Goal: Information Seeking & Learning: Learn about a topic

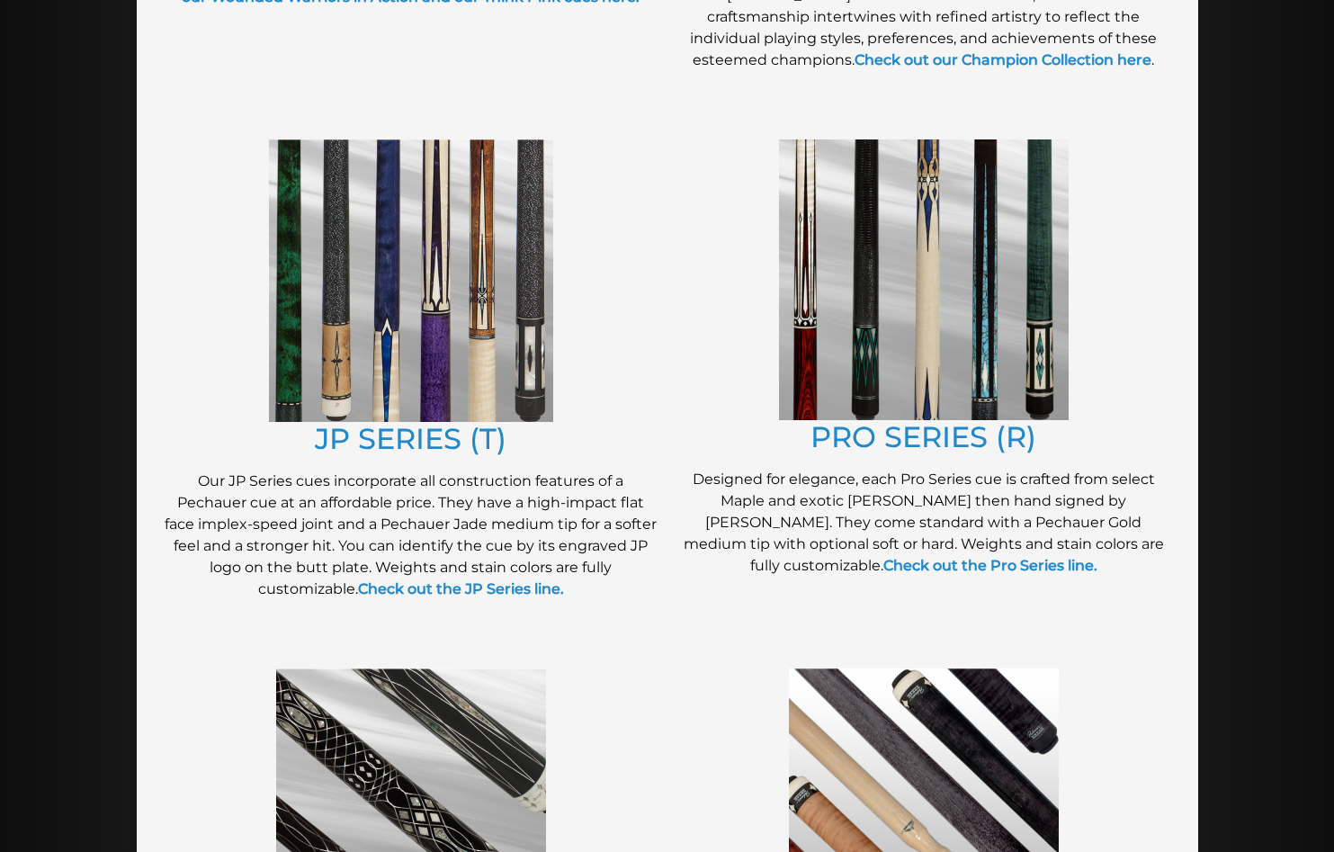
scroll to position [727, 0]
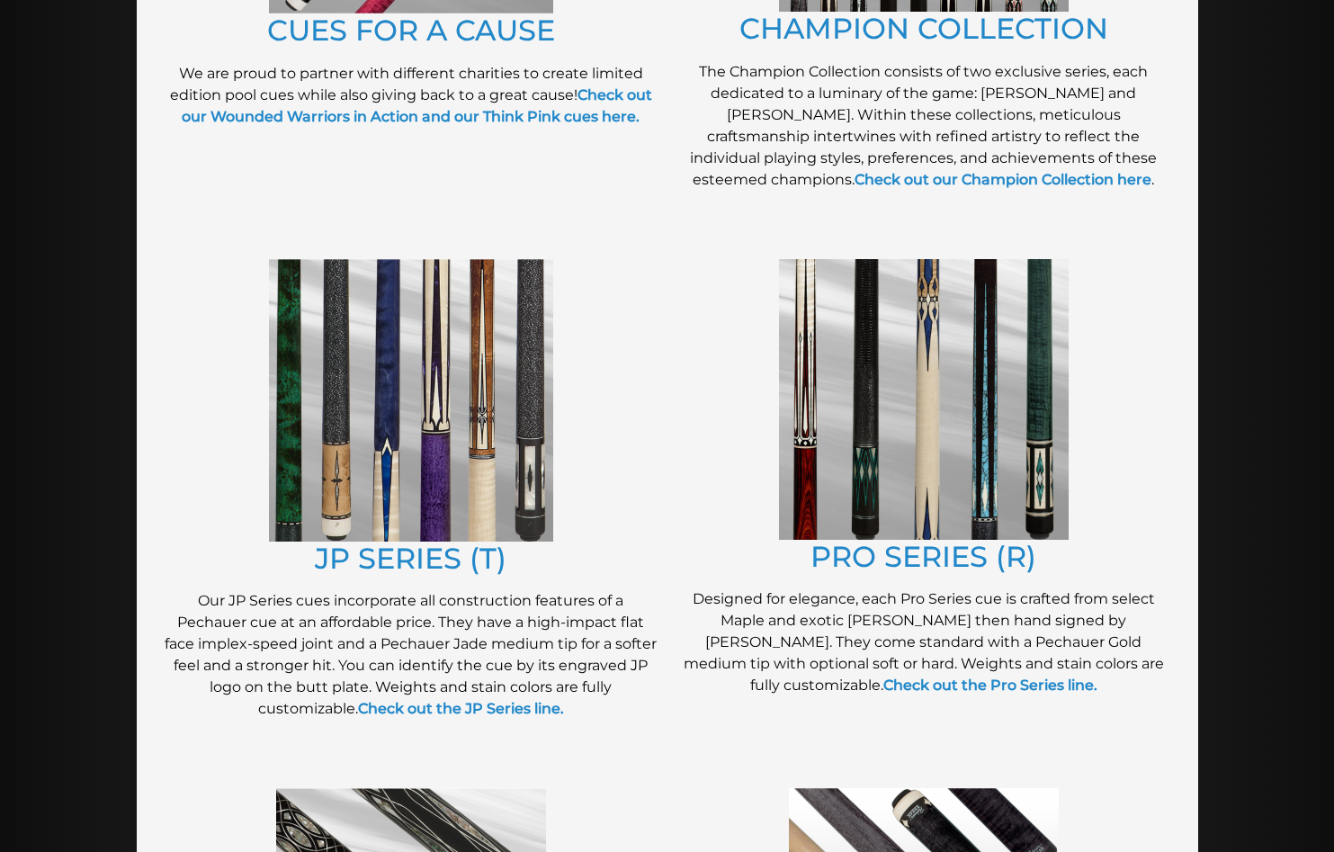
click at [985, 496] on img at bounding box center [924, 399] width 290 height 281
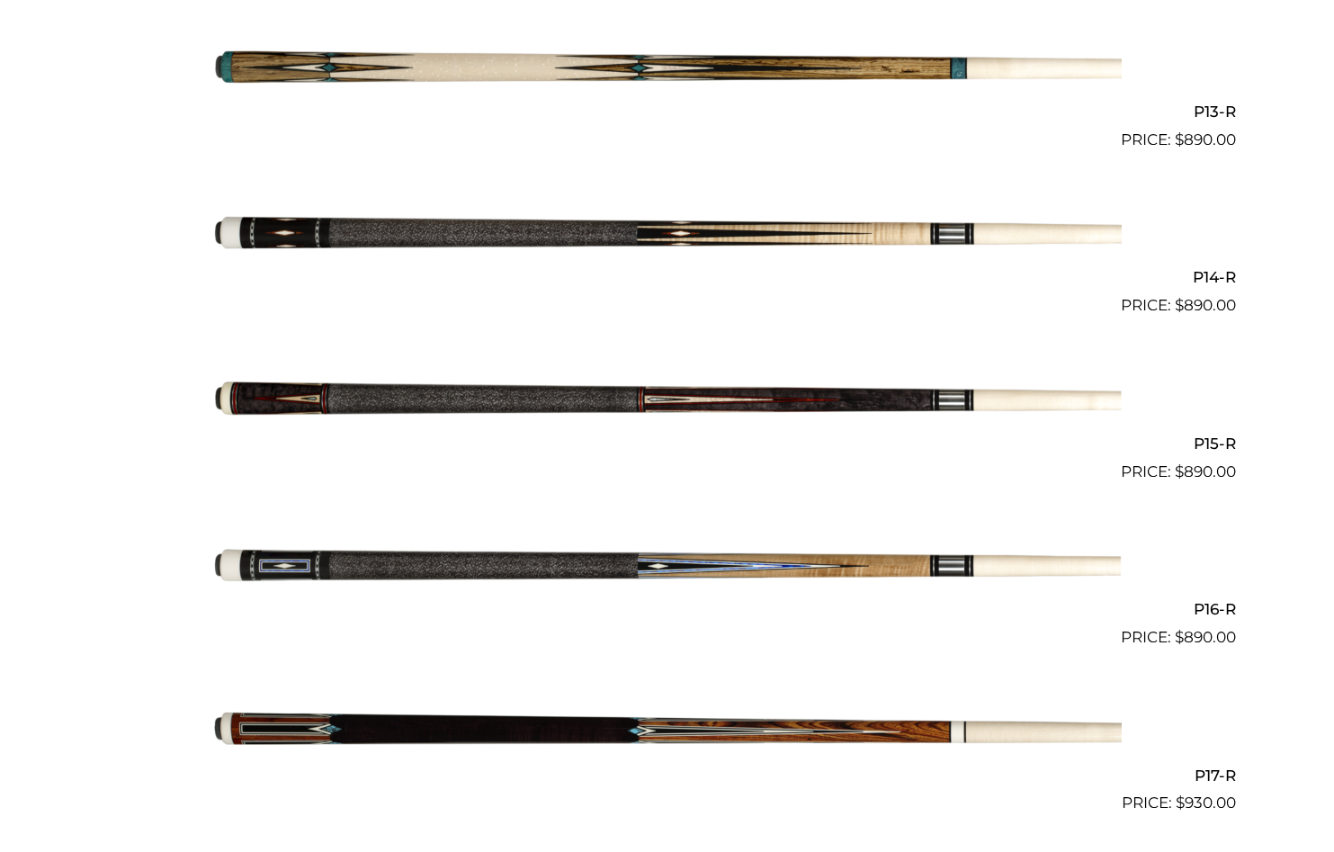
scroll to position [2577, 0]
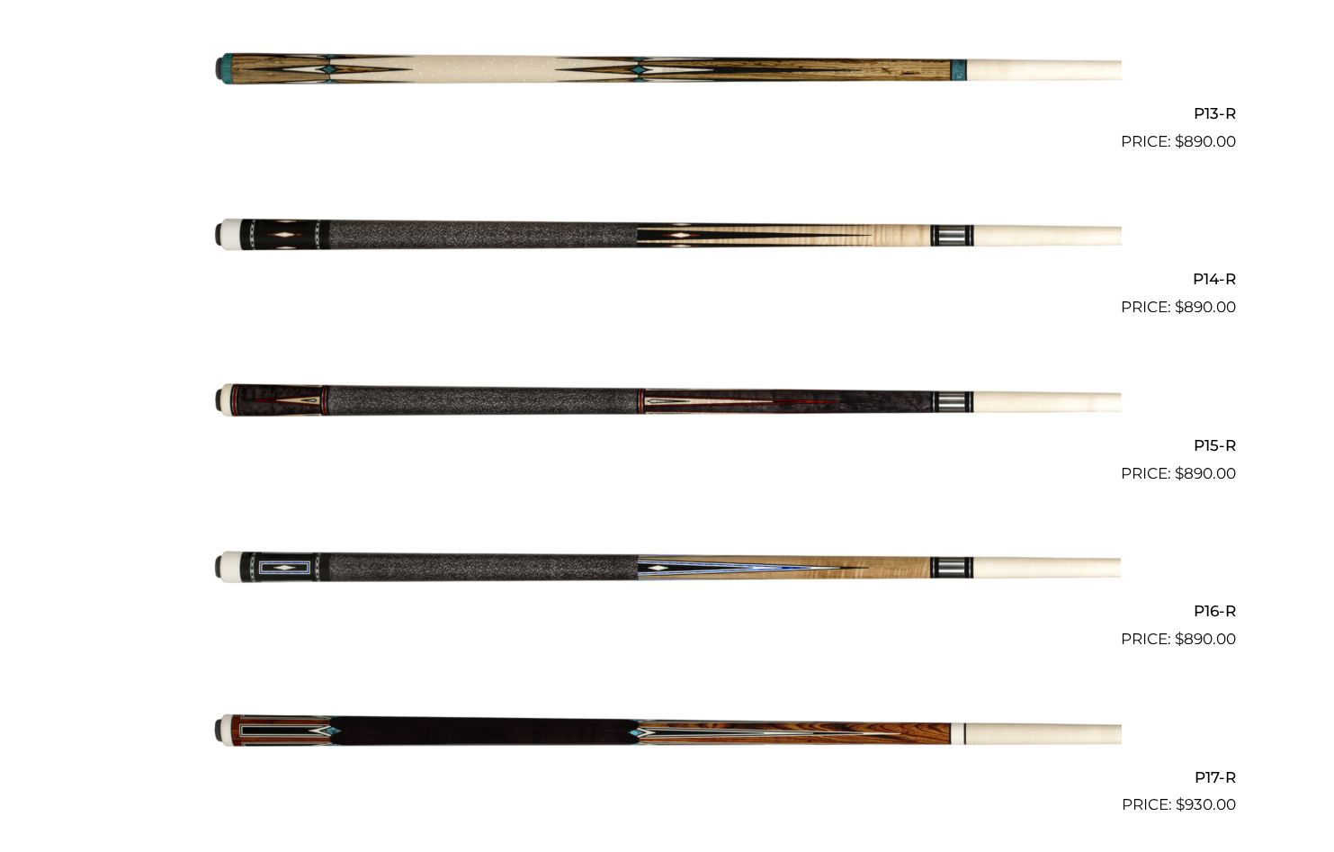
click at [781, 383] on img at bounding box center [667, 401] width 908 height 151
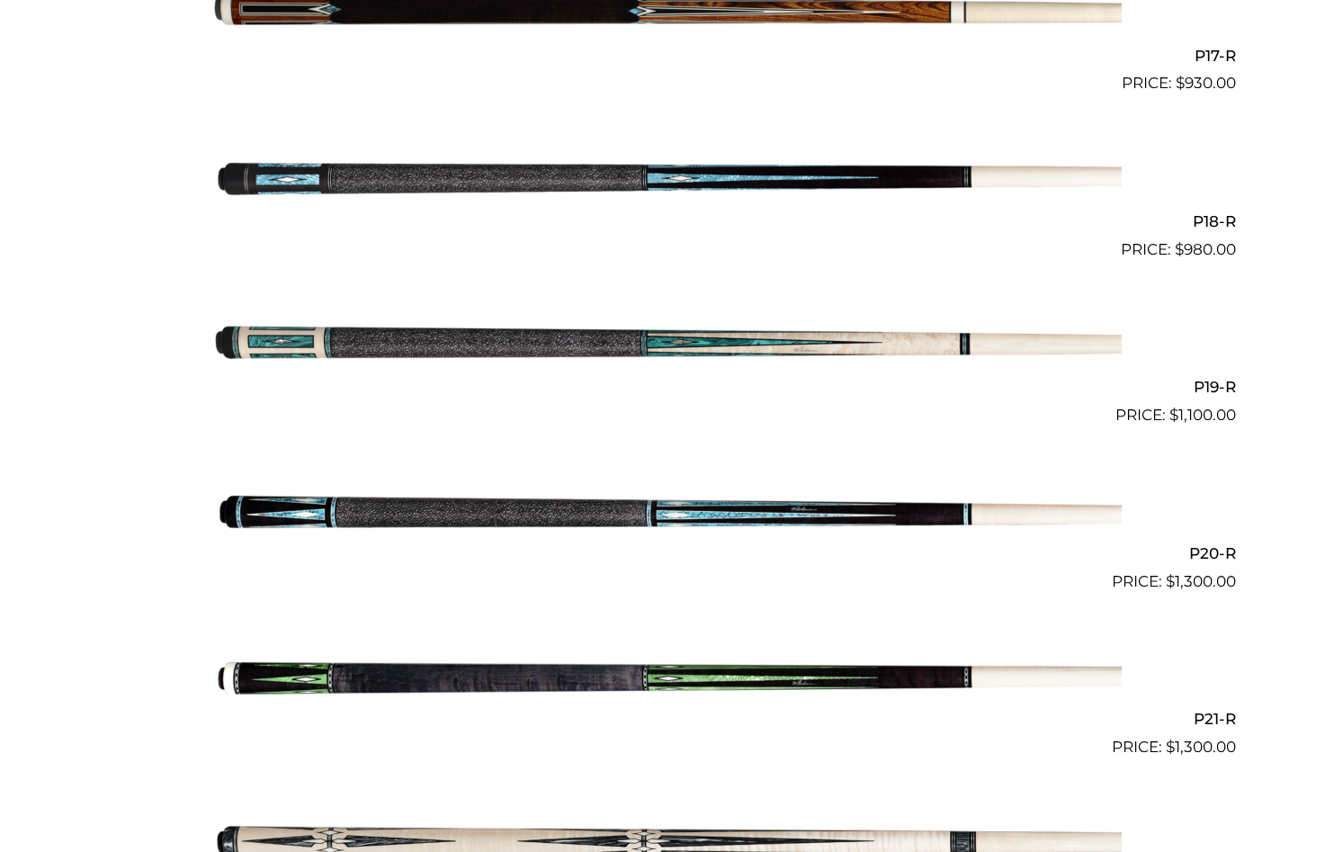
scroll to position [3296, 0]
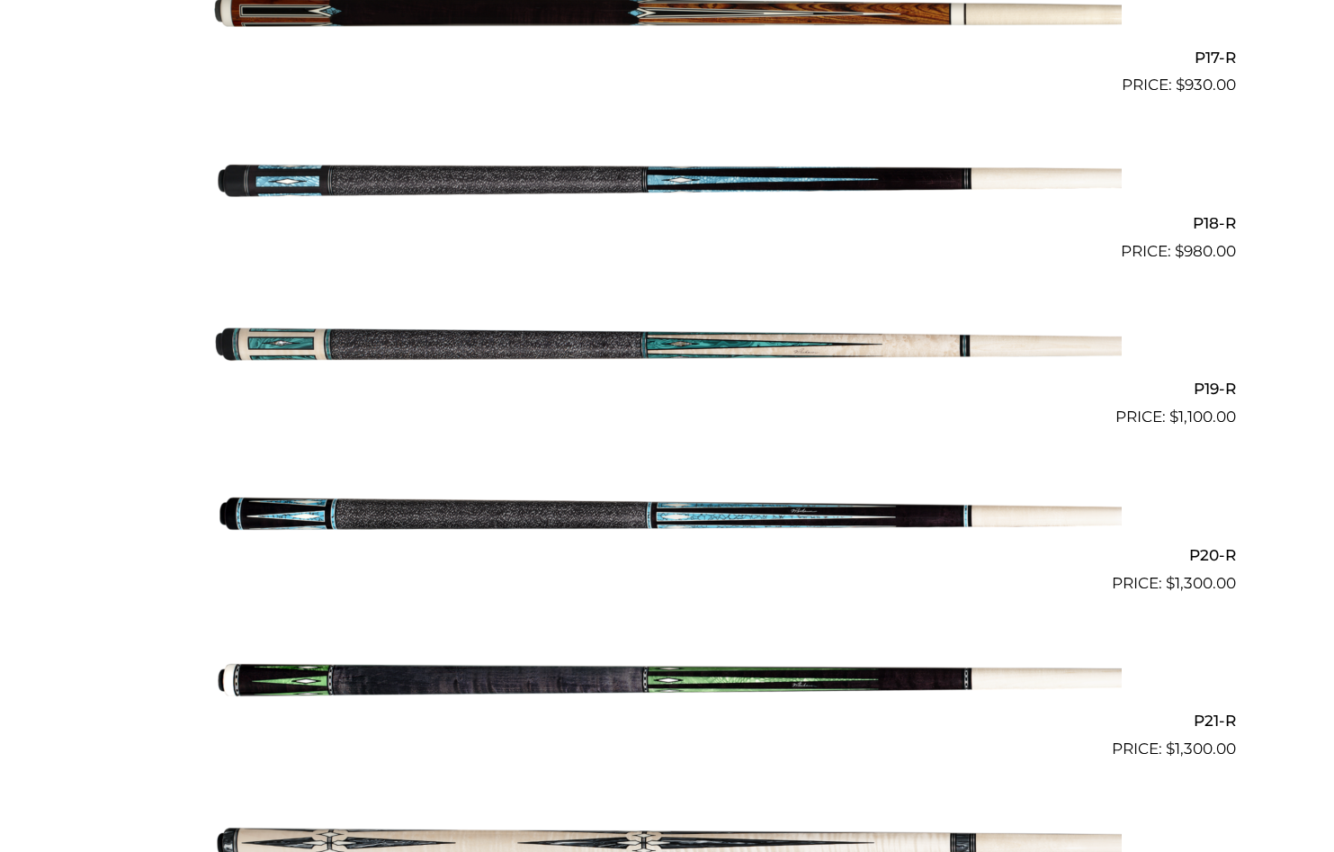
click at [601, 652] on img at bounding box center [667, 678] width 908 height 151
click at [601, 651] on img at bounding box center [667, 678] width 908 height 151
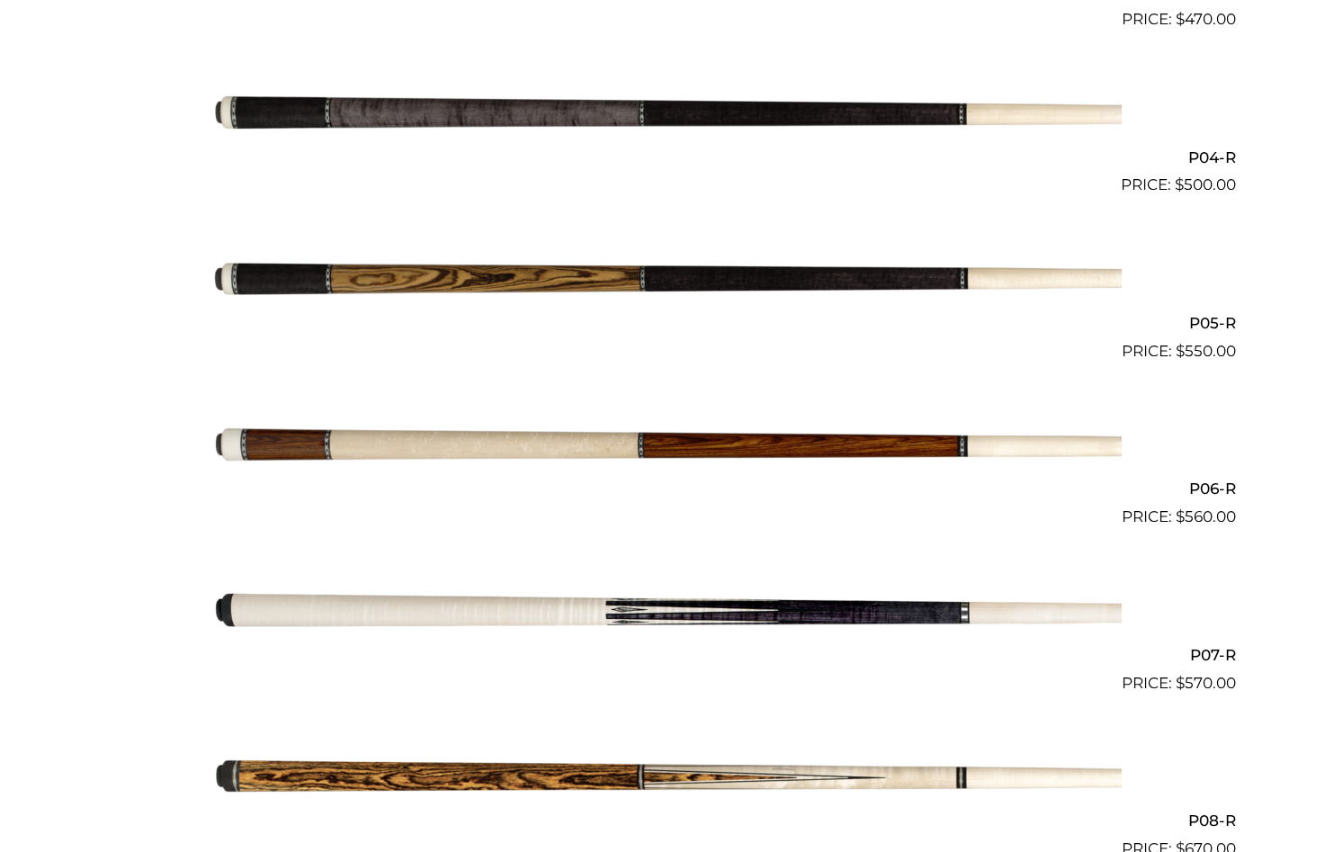
scroll to position [797, 0]
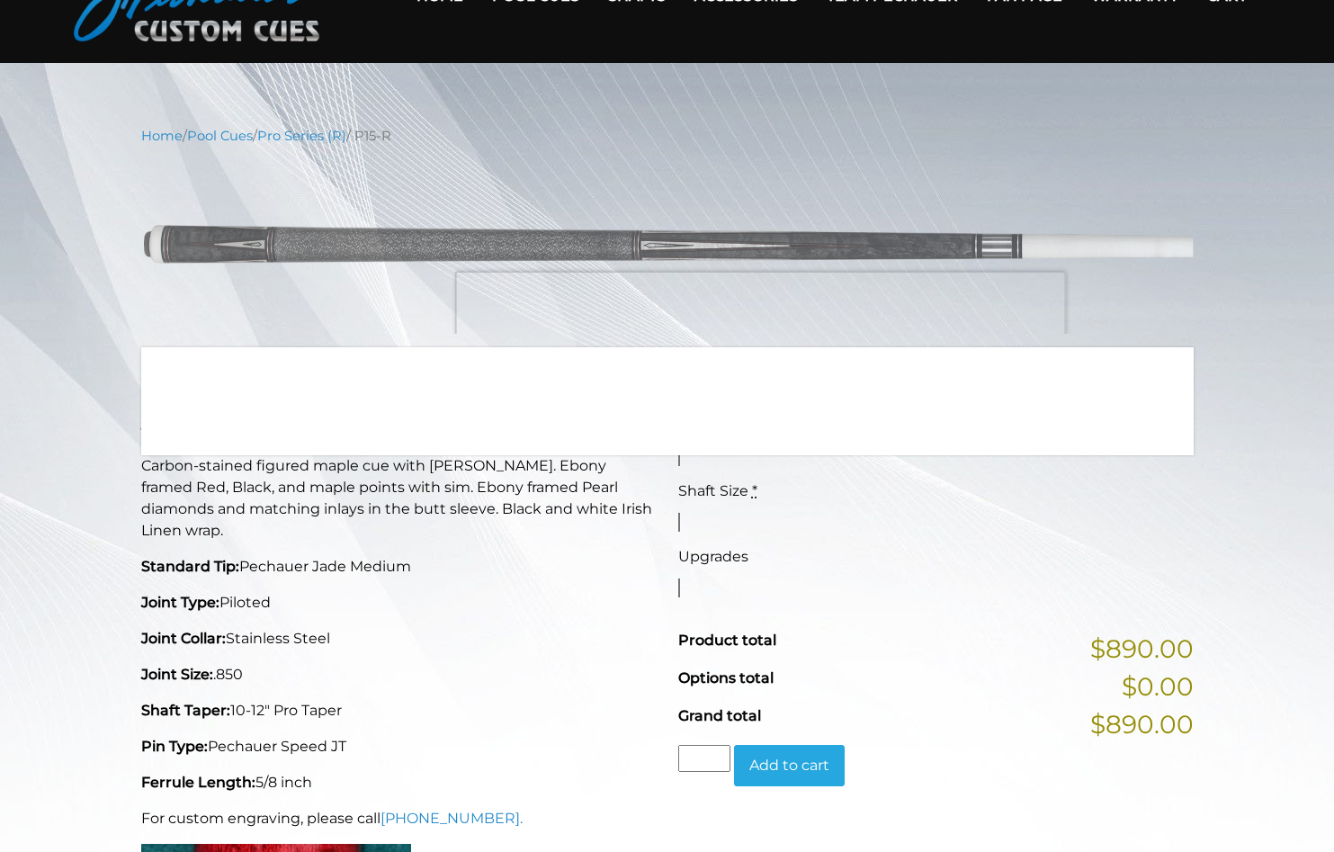
scroll to position [121, 0]
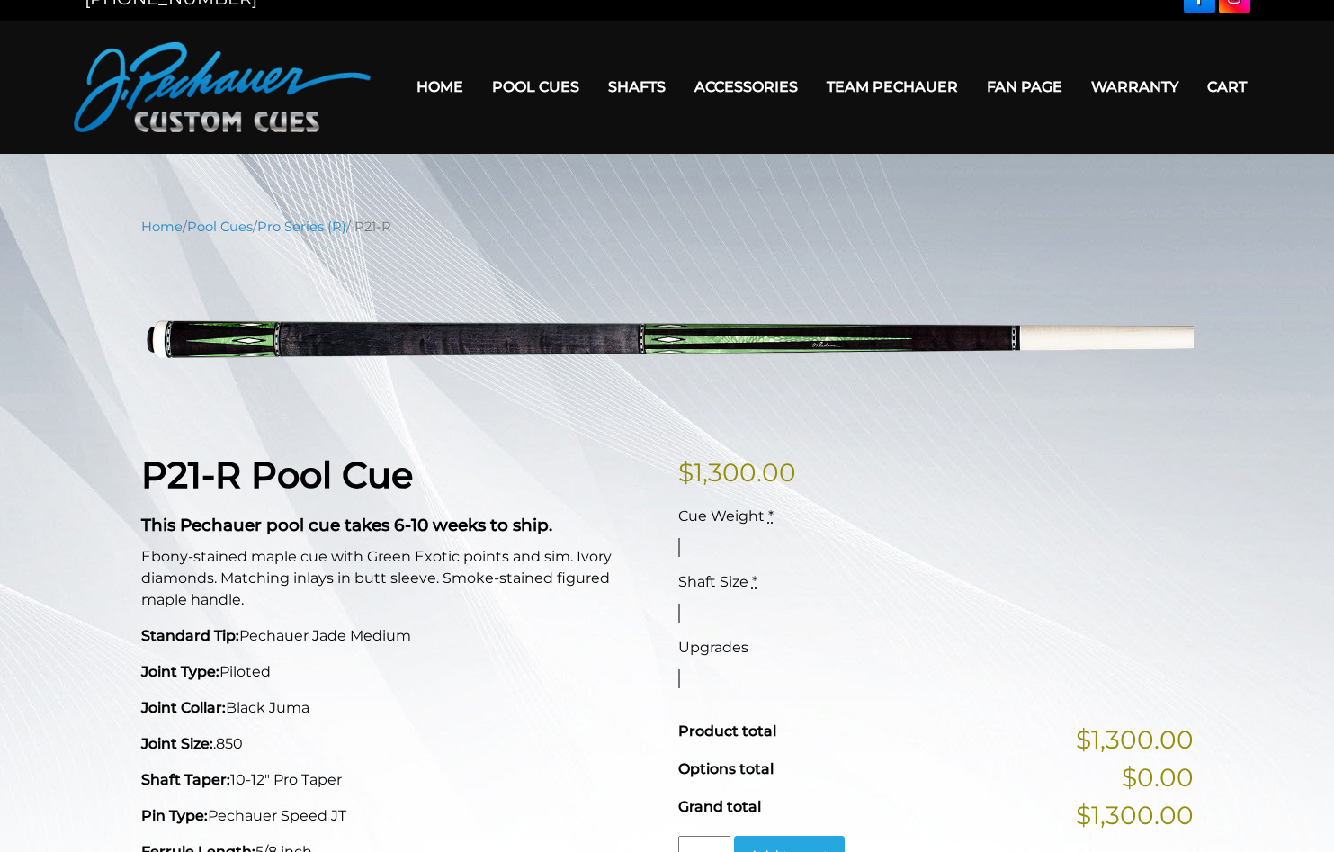
scroll to position [20, 0]
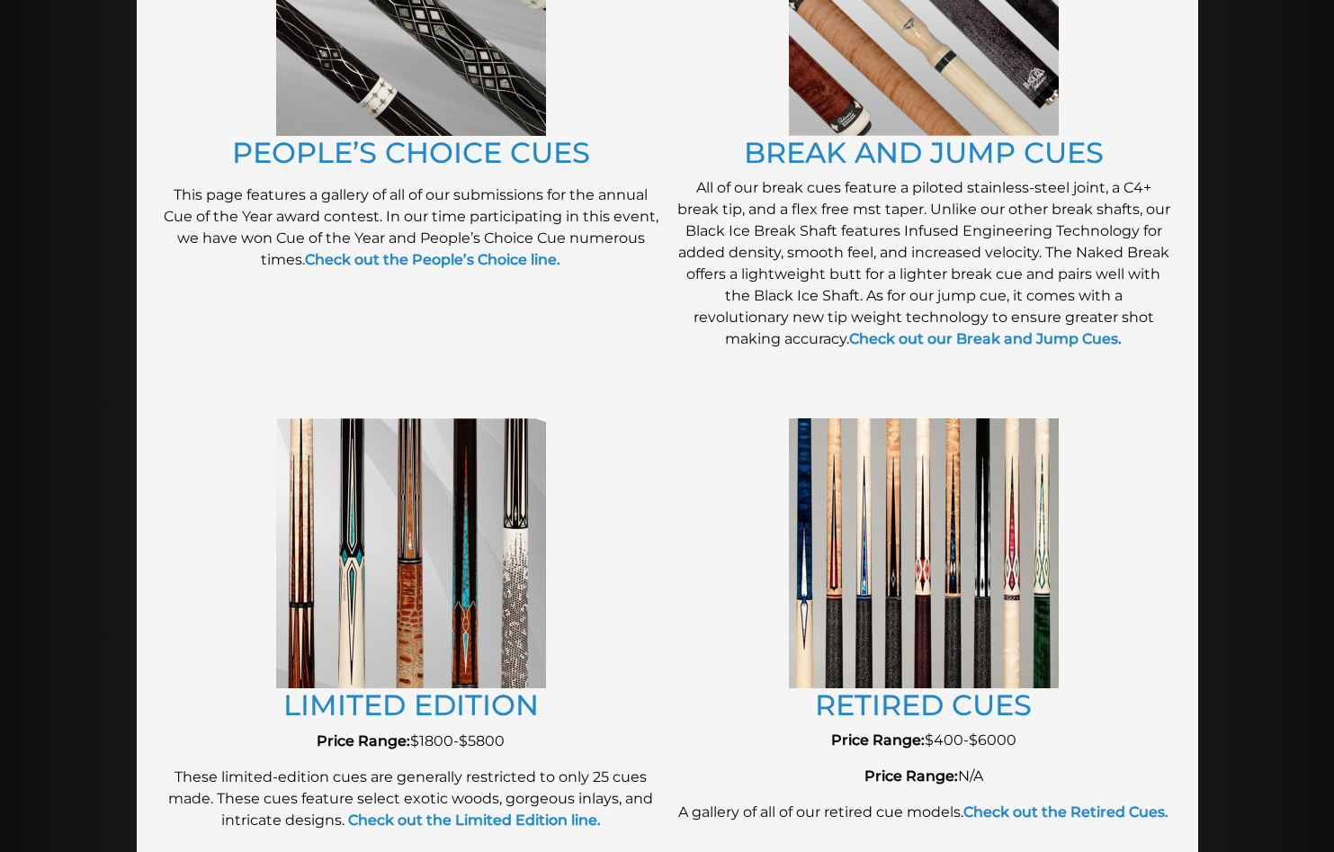
scroll to position [1650, 0]
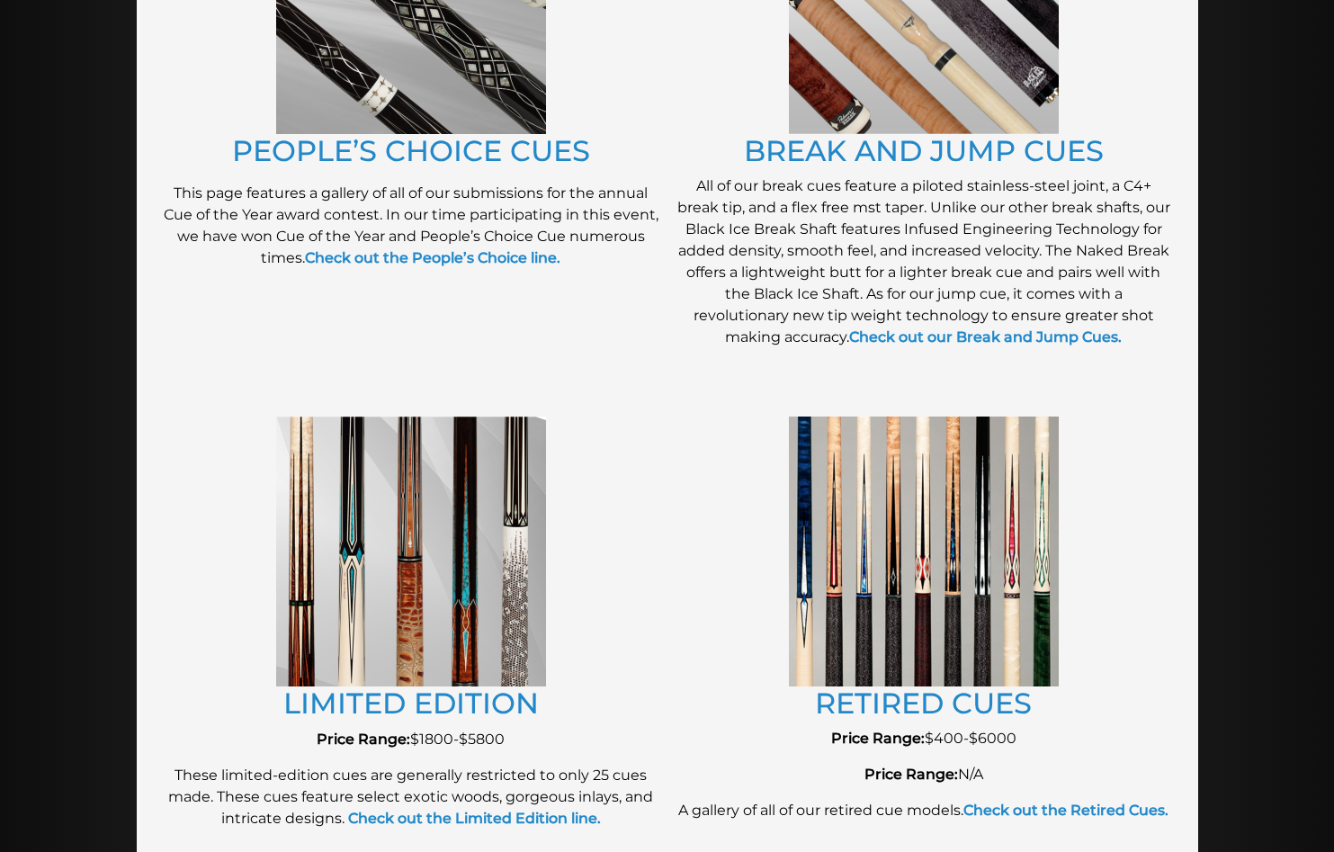
click at [953, 460] on img at bounding box center [924, 550] width 270 height 269
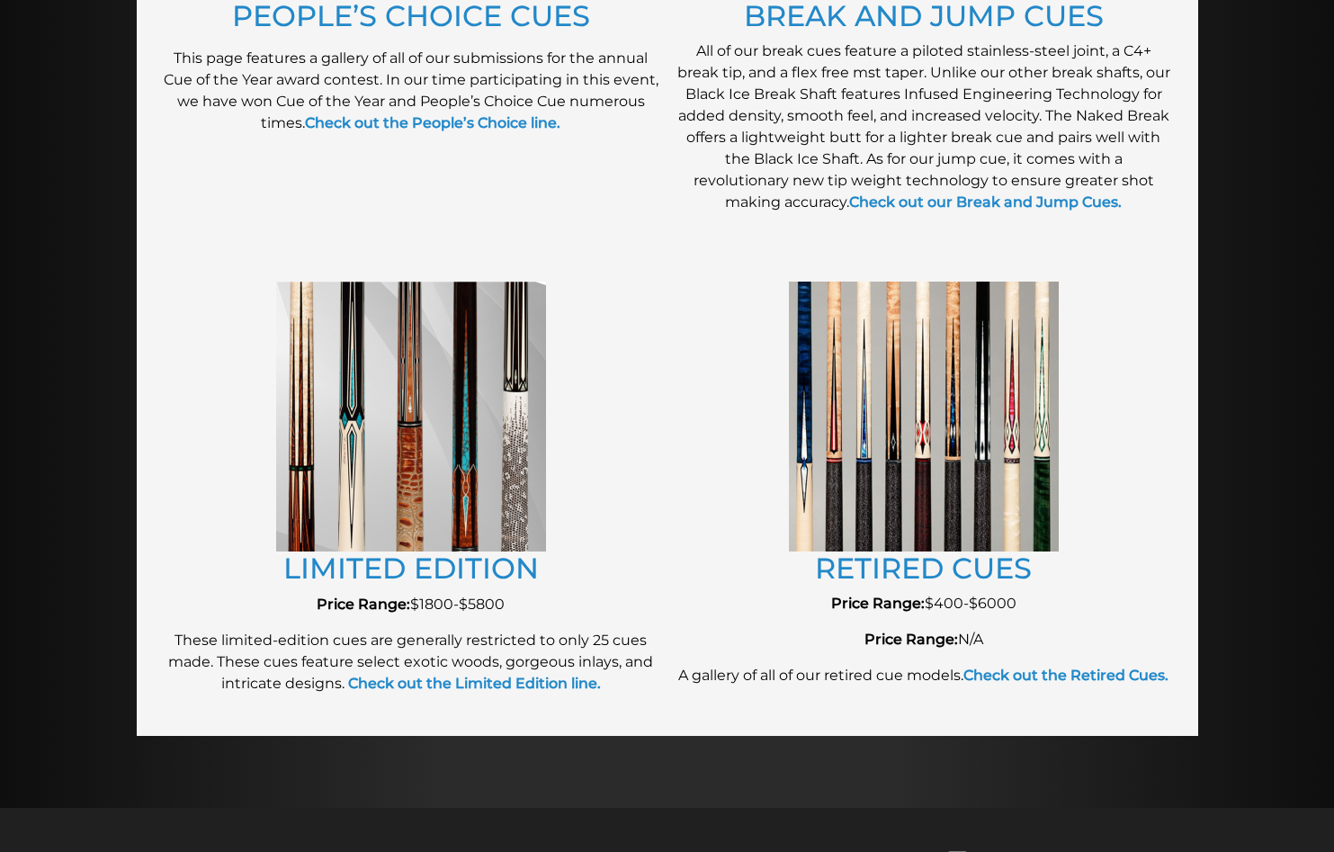
scroll to position [1788, 0]
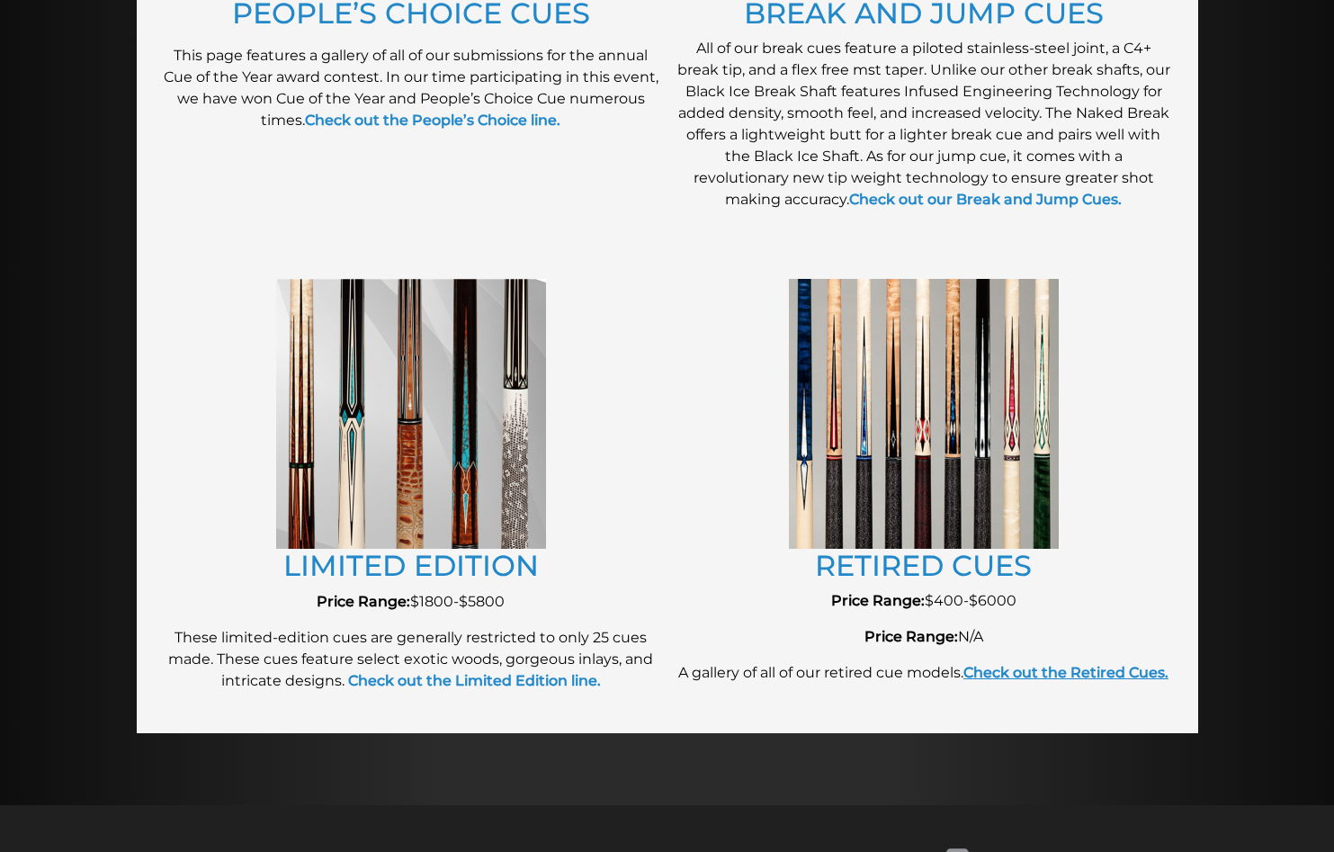
click at [1109, 671] on strong "Check out the Retired Cues." at bounding box center [1065, 672] width 205 height 17
click at [915, 516] on img at bounding box center [924, 413] width 270 height 269
click at [1036, 674] on strong "Check out the Retired Cues." at bounding box center [1065, 672] width 205 height 17
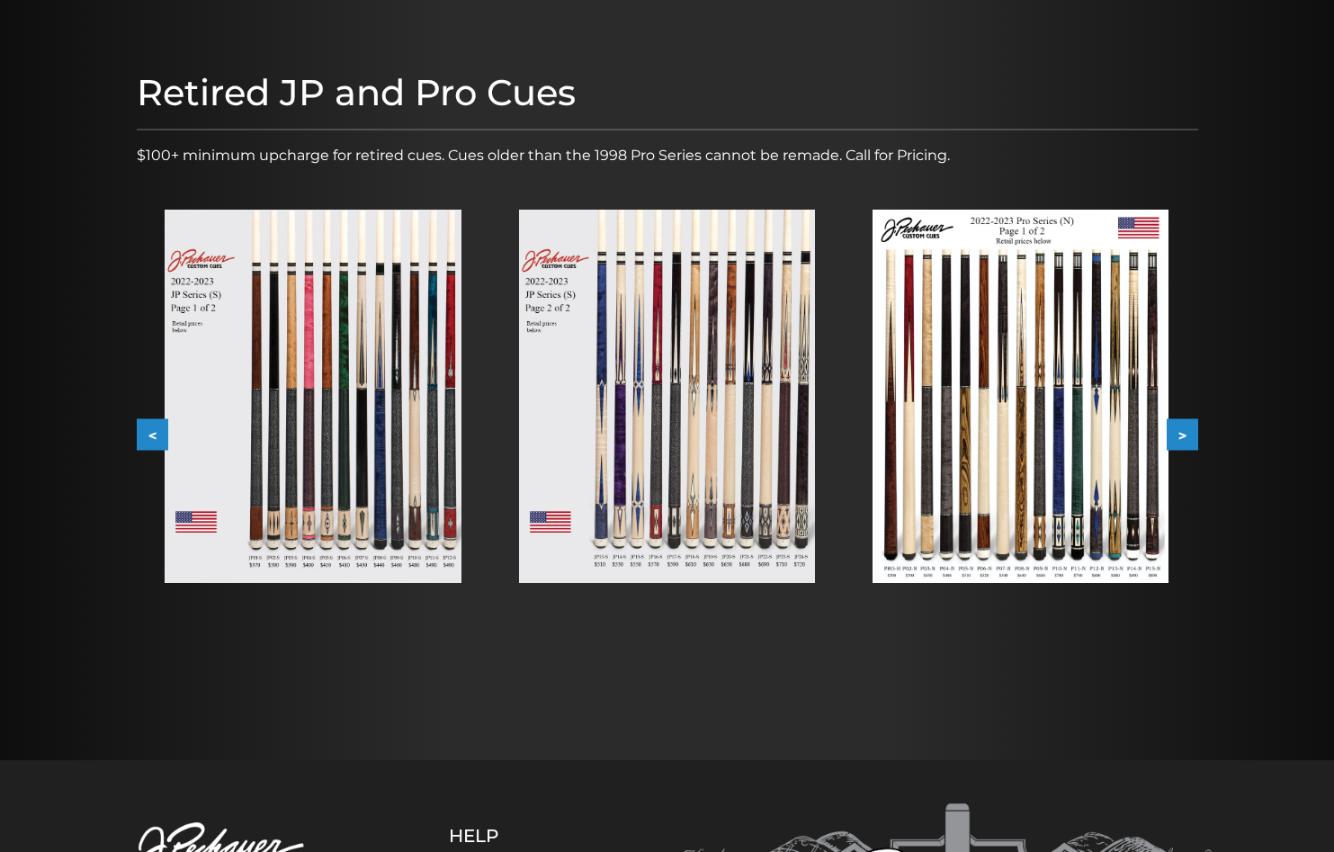
scroll to position [174, 0]
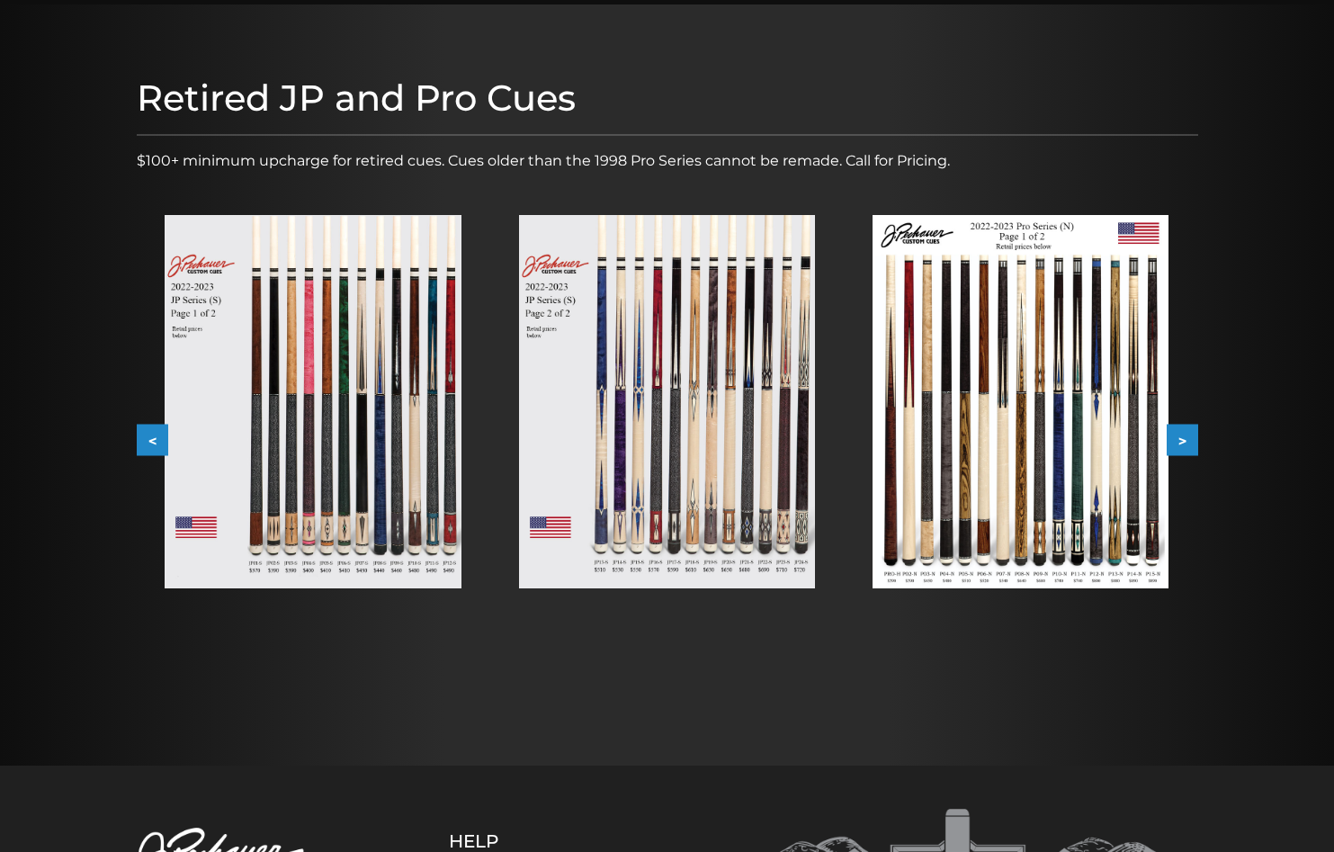
click at [1186, 439] on button ">" at bounding box center [1181, 440] width 31 height 31
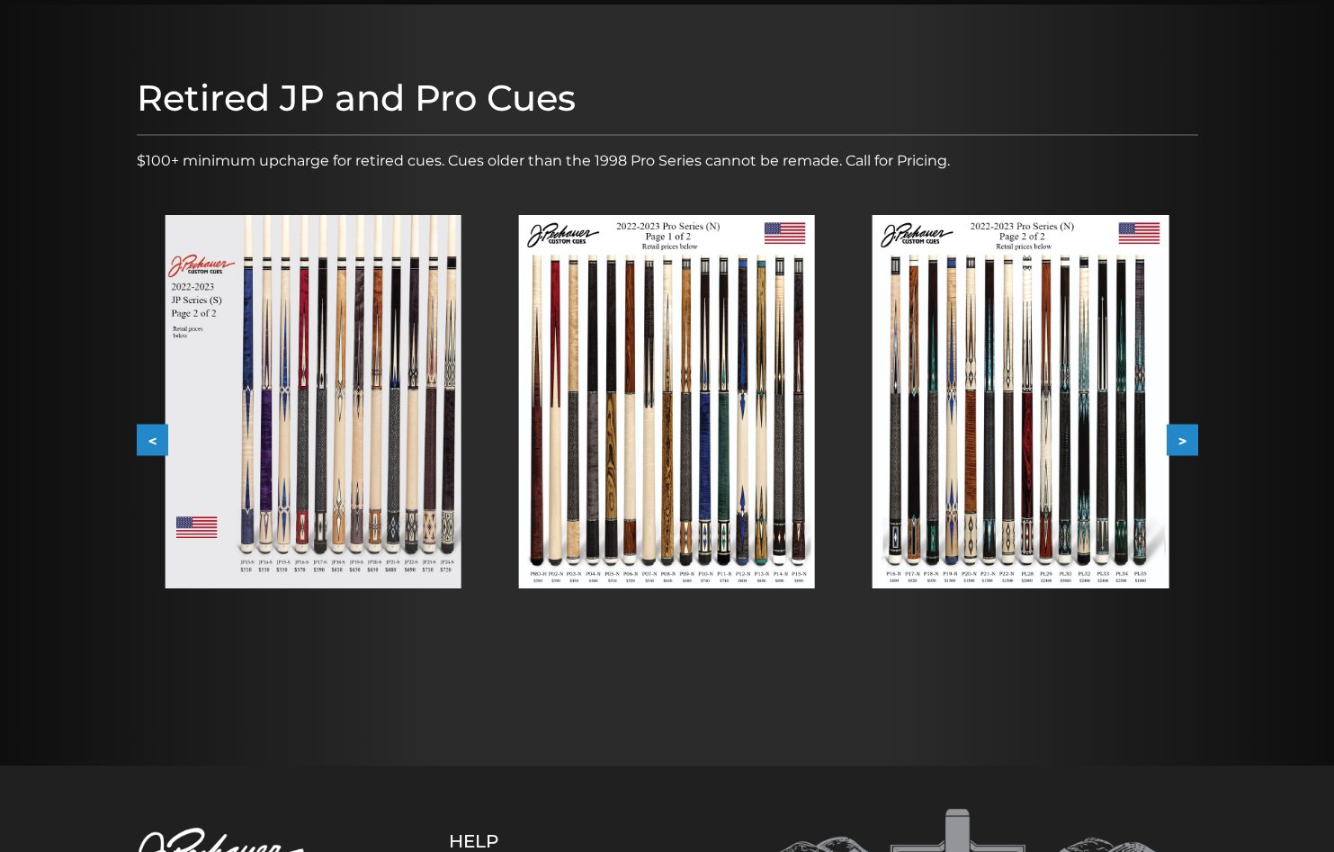
click at [1181, 437] on button ">" at bounding box center [1181, 440] width 31 height 31
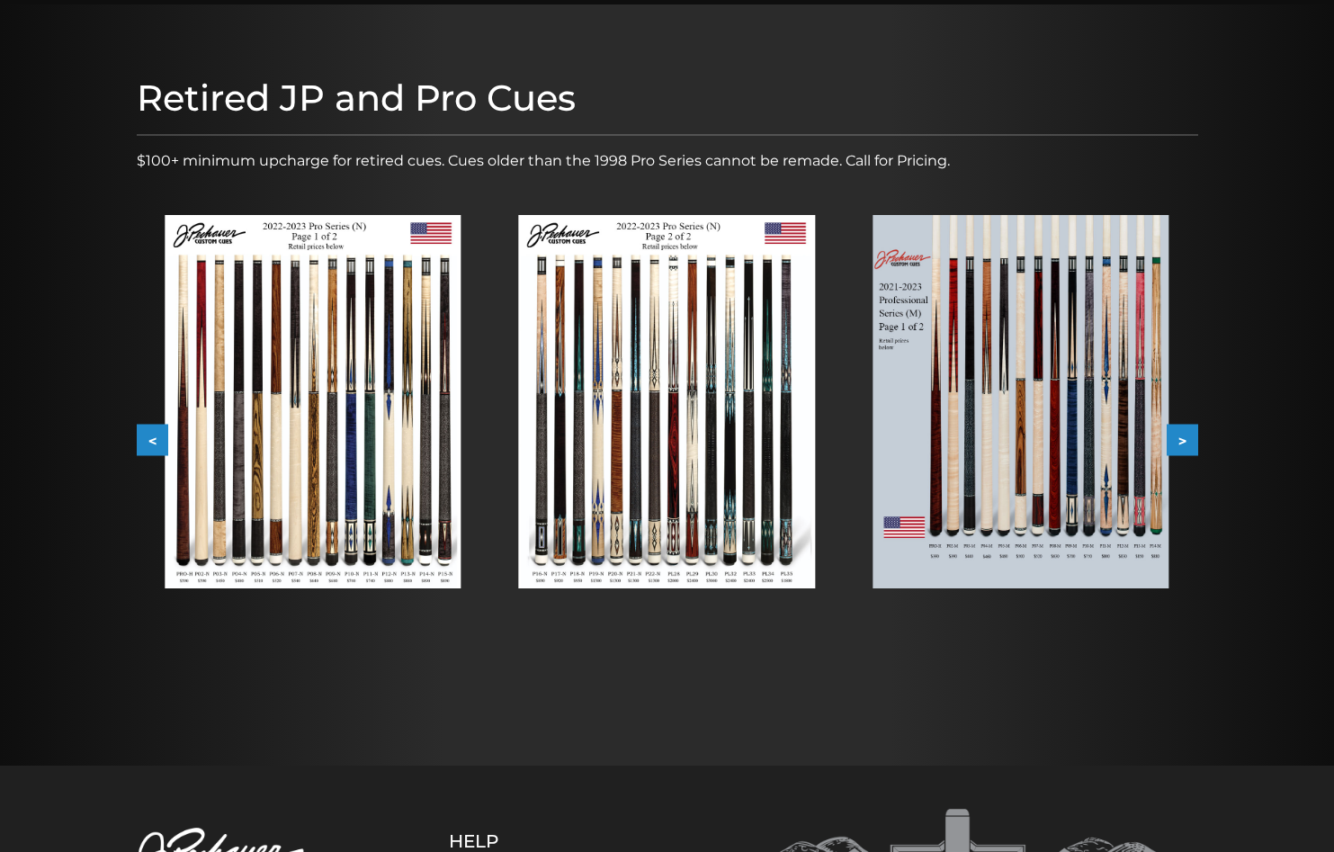
click at [636, 325] on img at bounding box center [667, 401] width 296 height 373
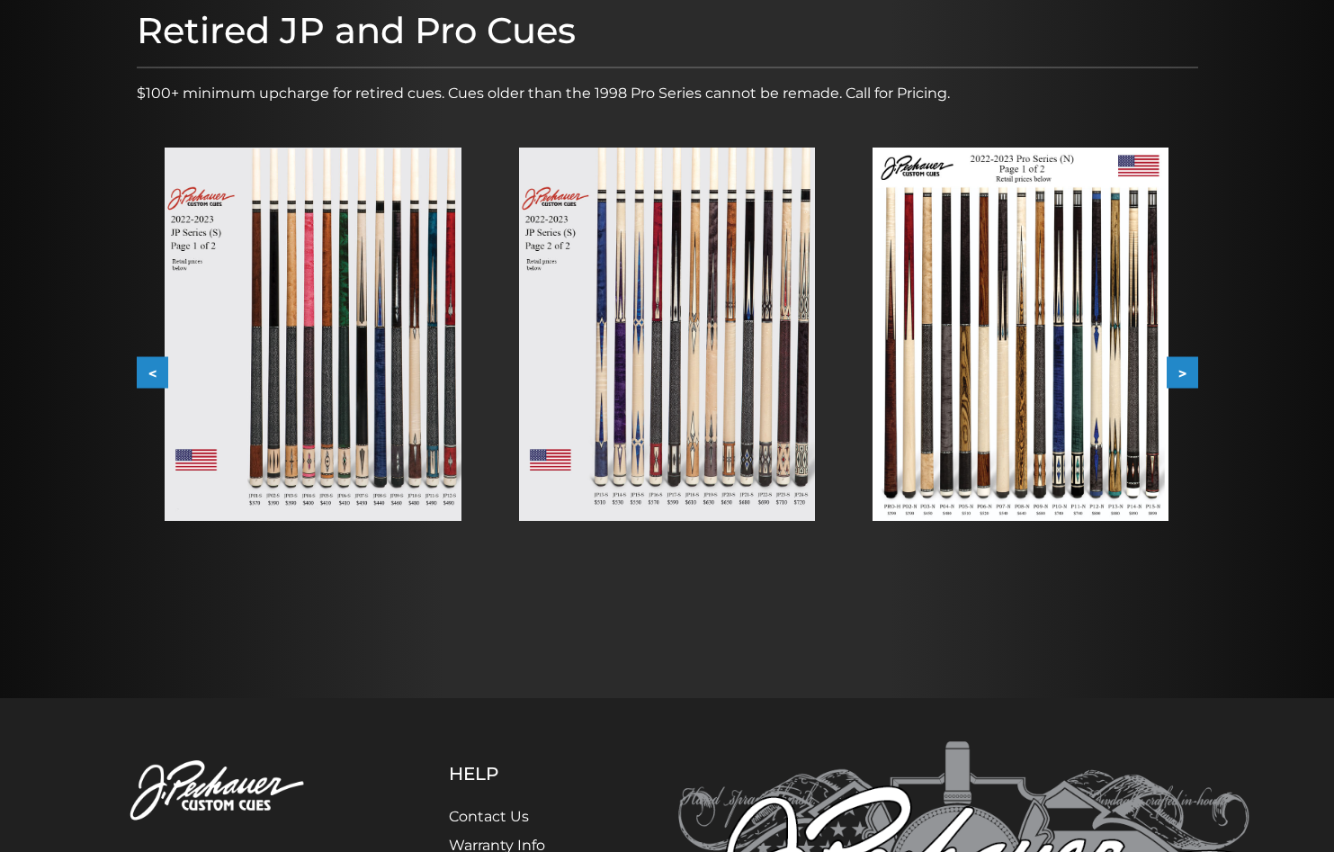
scroll to position [240, 0]
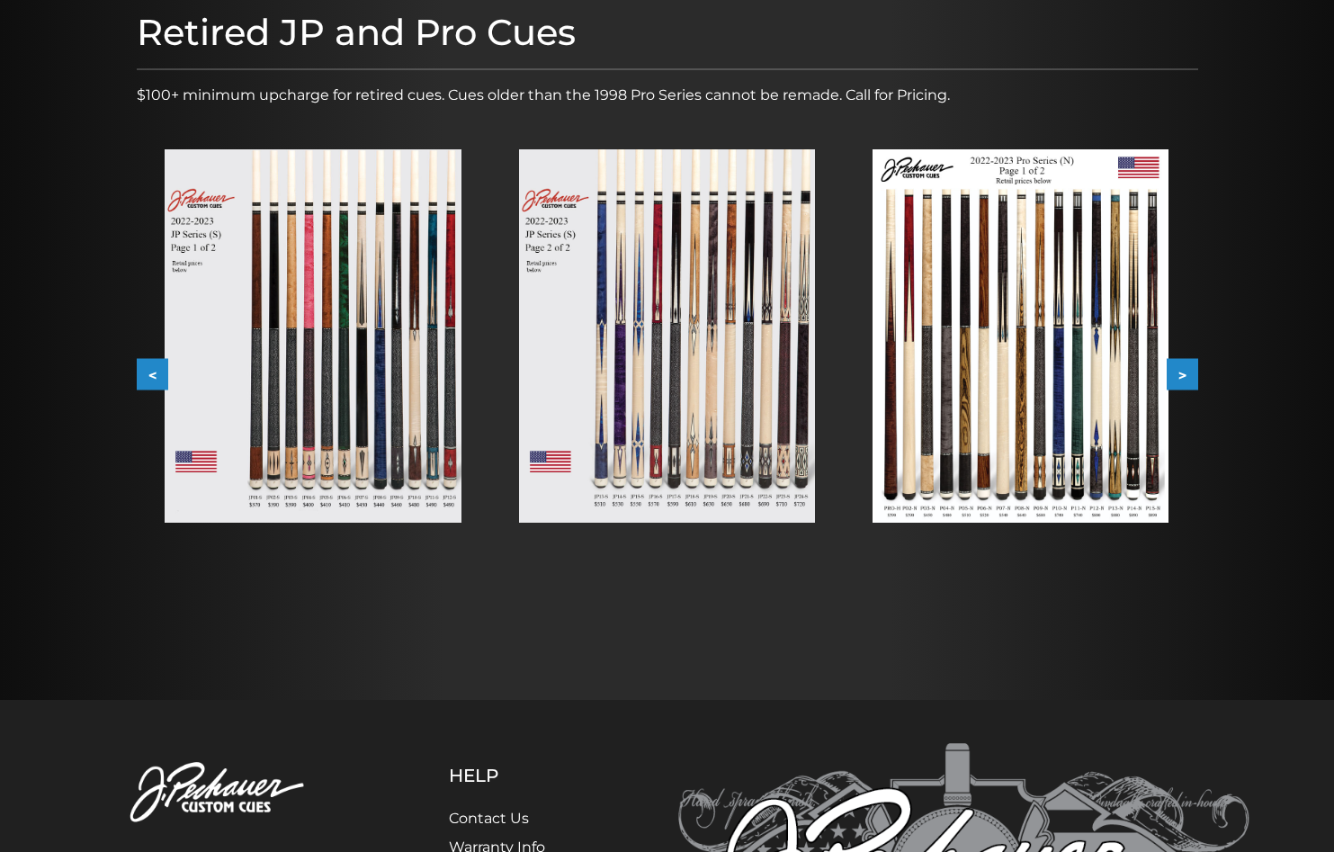
click at [1192, 378] on button ">" at bounding box center [1181, 374] width 31 height 31
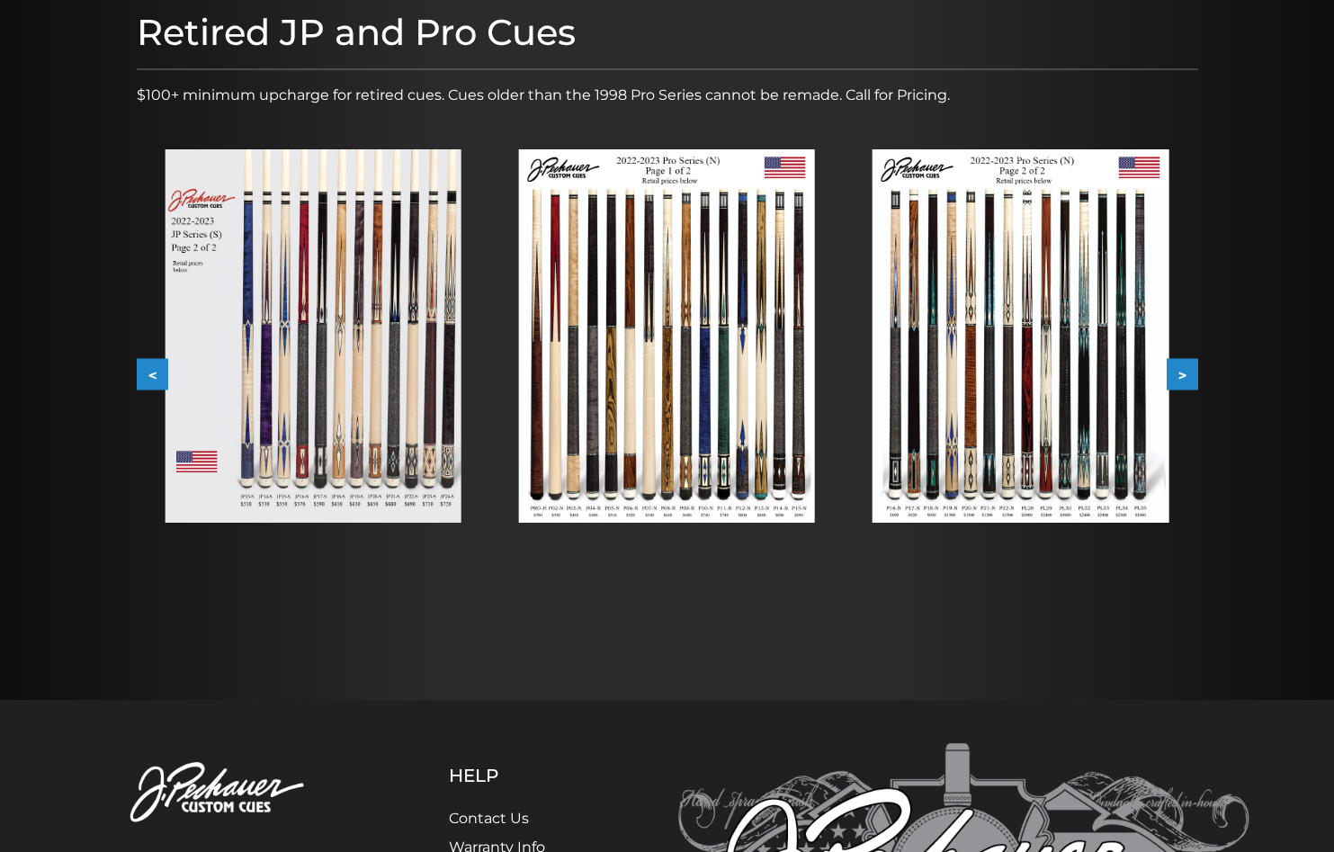
click at [1193, 378] on button ">" at bounding box center [1181, 374] width 31 height 31
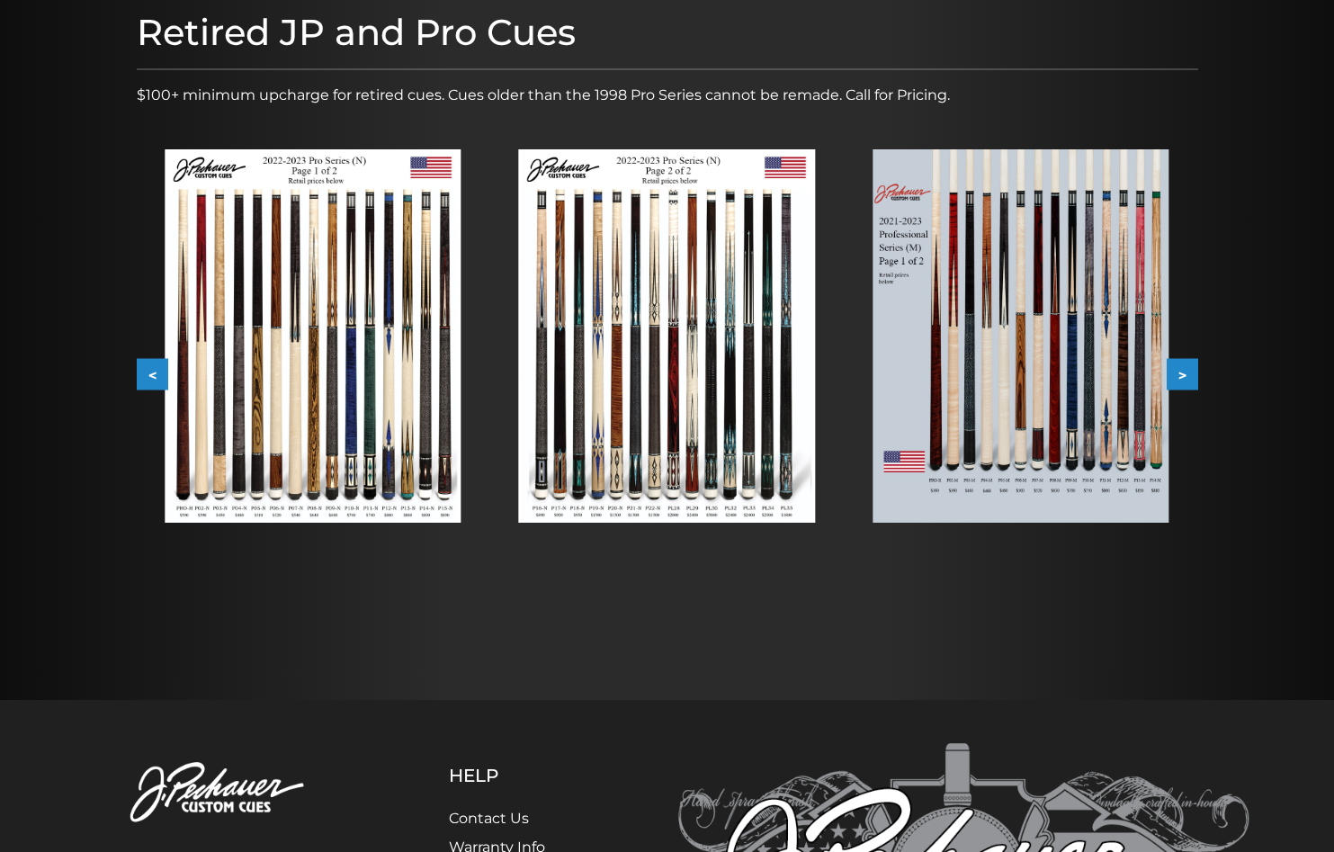
click at [1193, 378] on button ">" at bounding box center [1181, 374] width 31 height 31
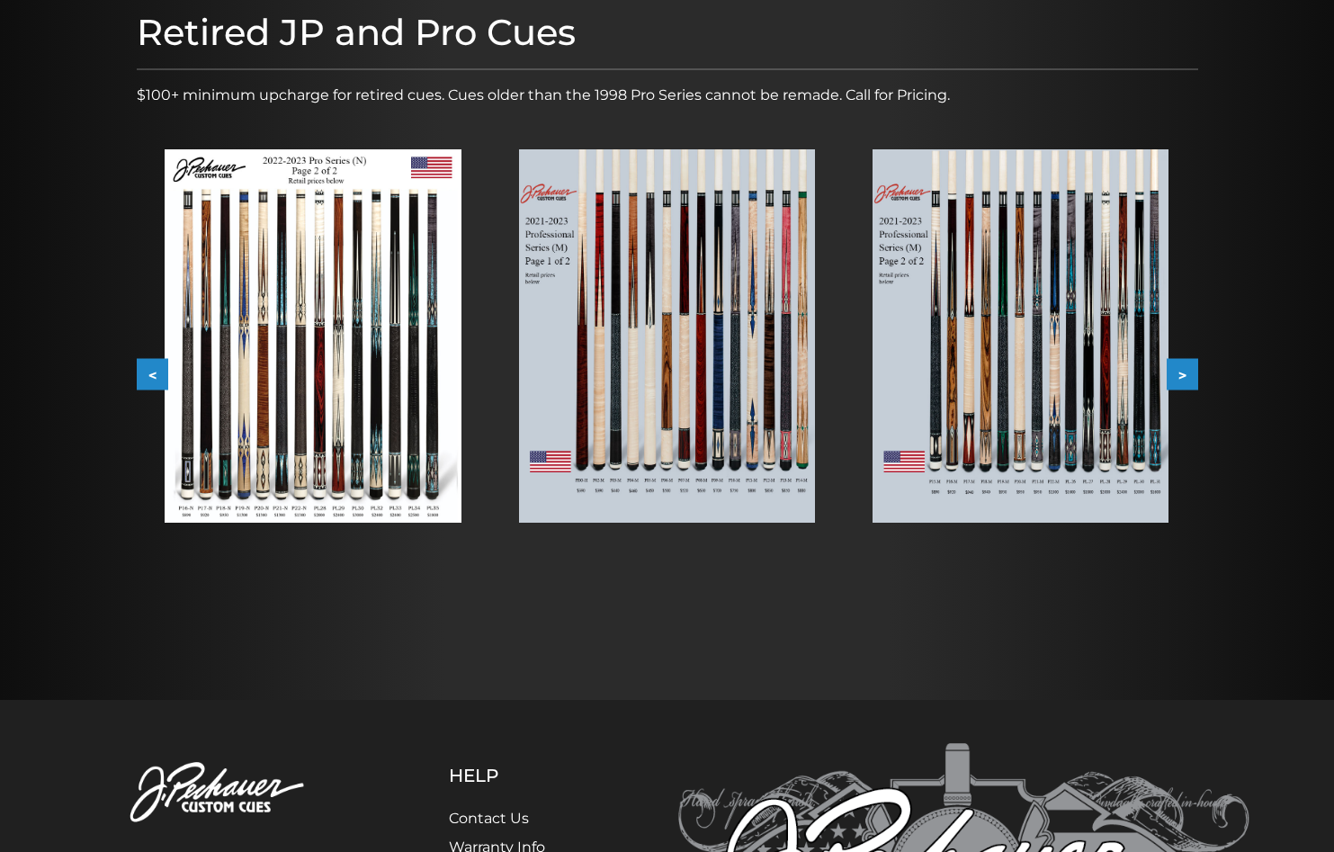
click at [1193, 378] on button ">" at bounding box center [1181, 374] width 31 height 31
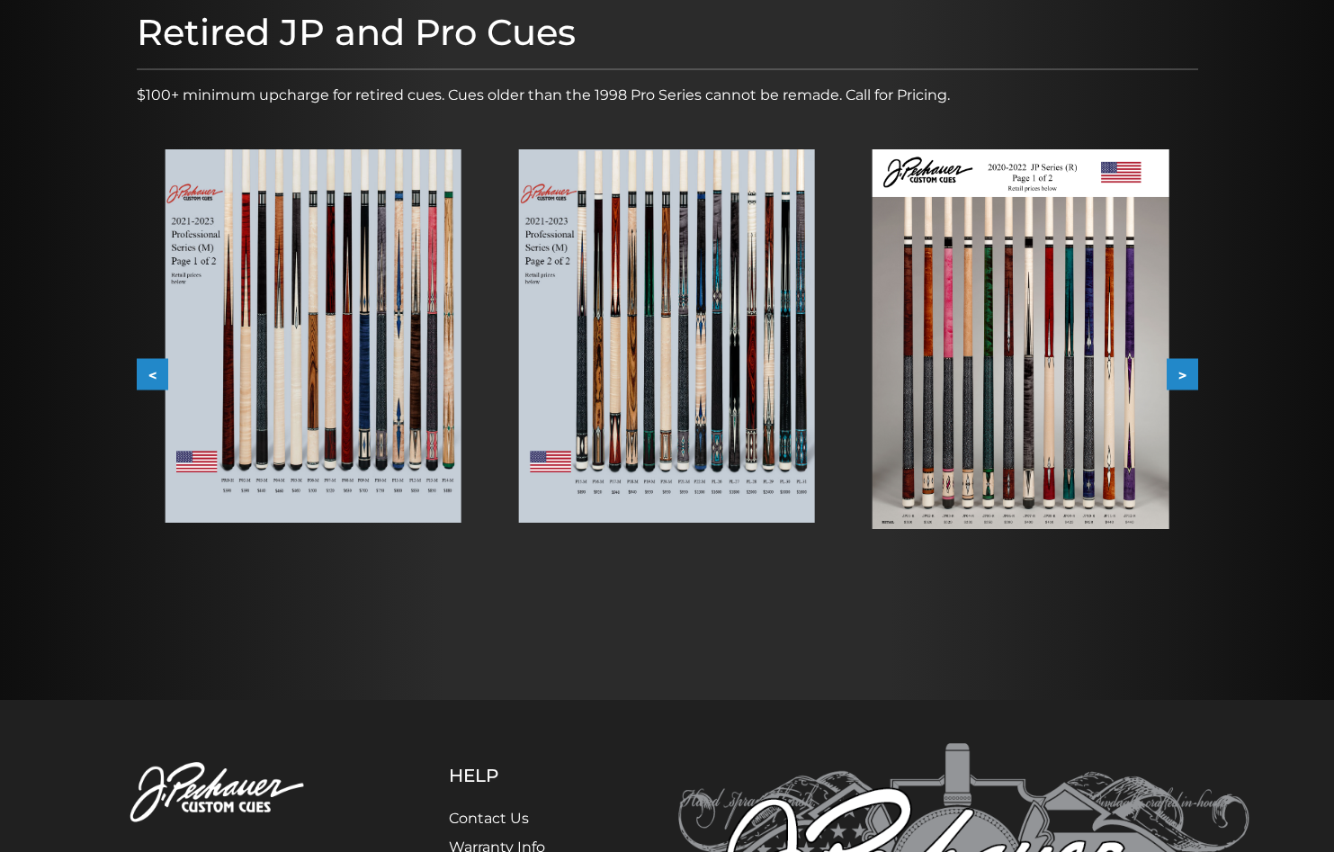
click at [1193, 378] on button ">" at bounding box center [1181, 374] width 31 height 31
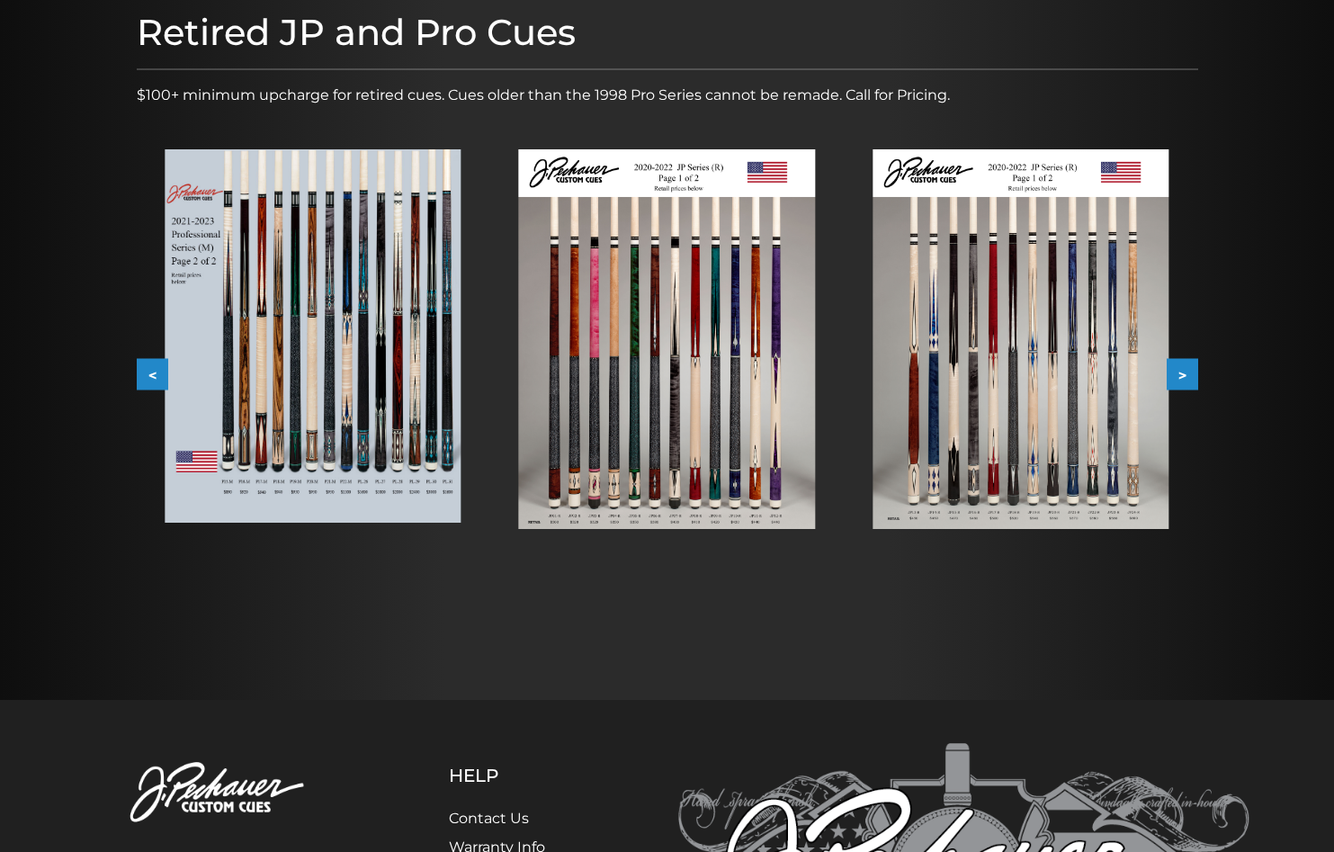
click at [1193, 378] on button ">" at bounding box center [1181, 374] width 31 height 31
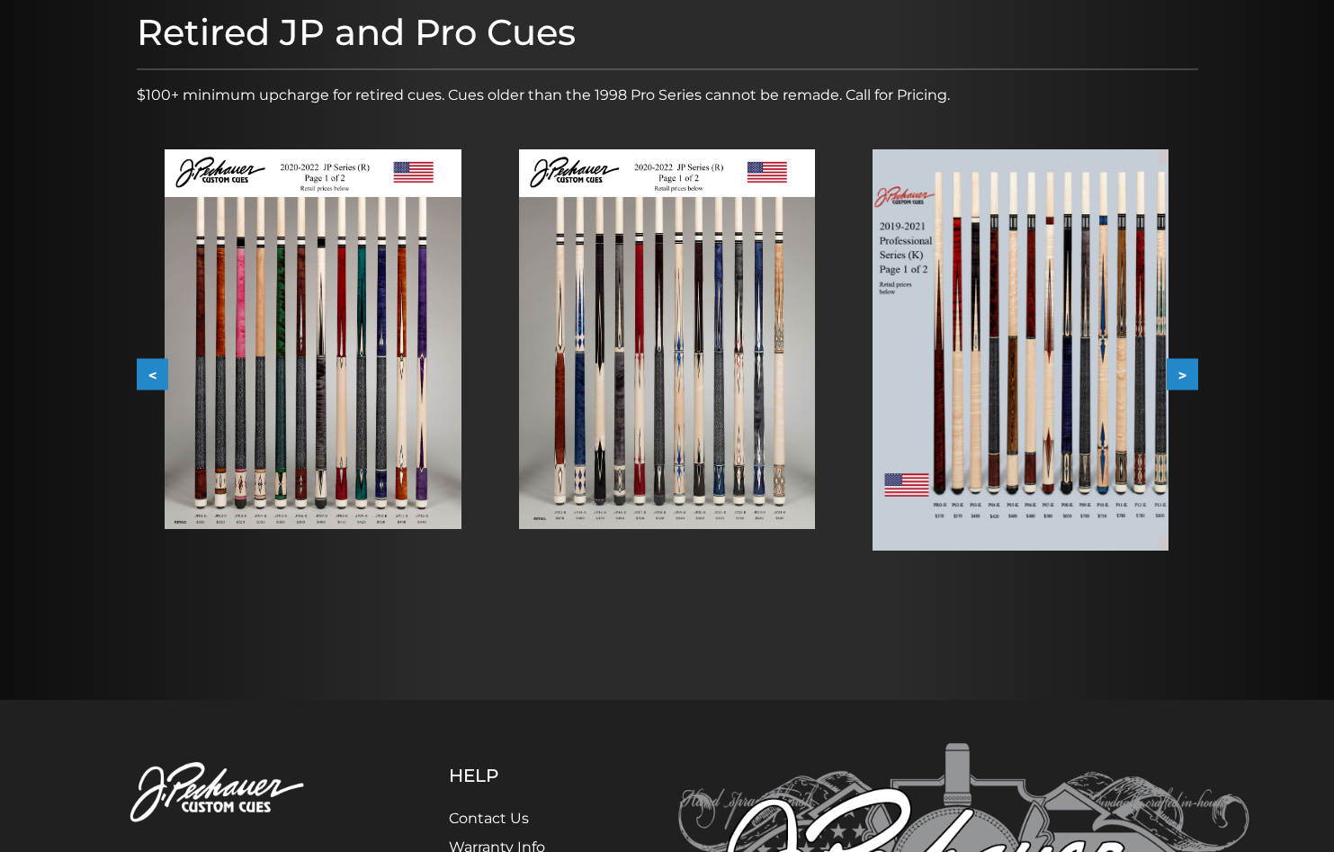
click at [1193, 378] on button ">" at bounding box center [1181, 374] width 31 height 31
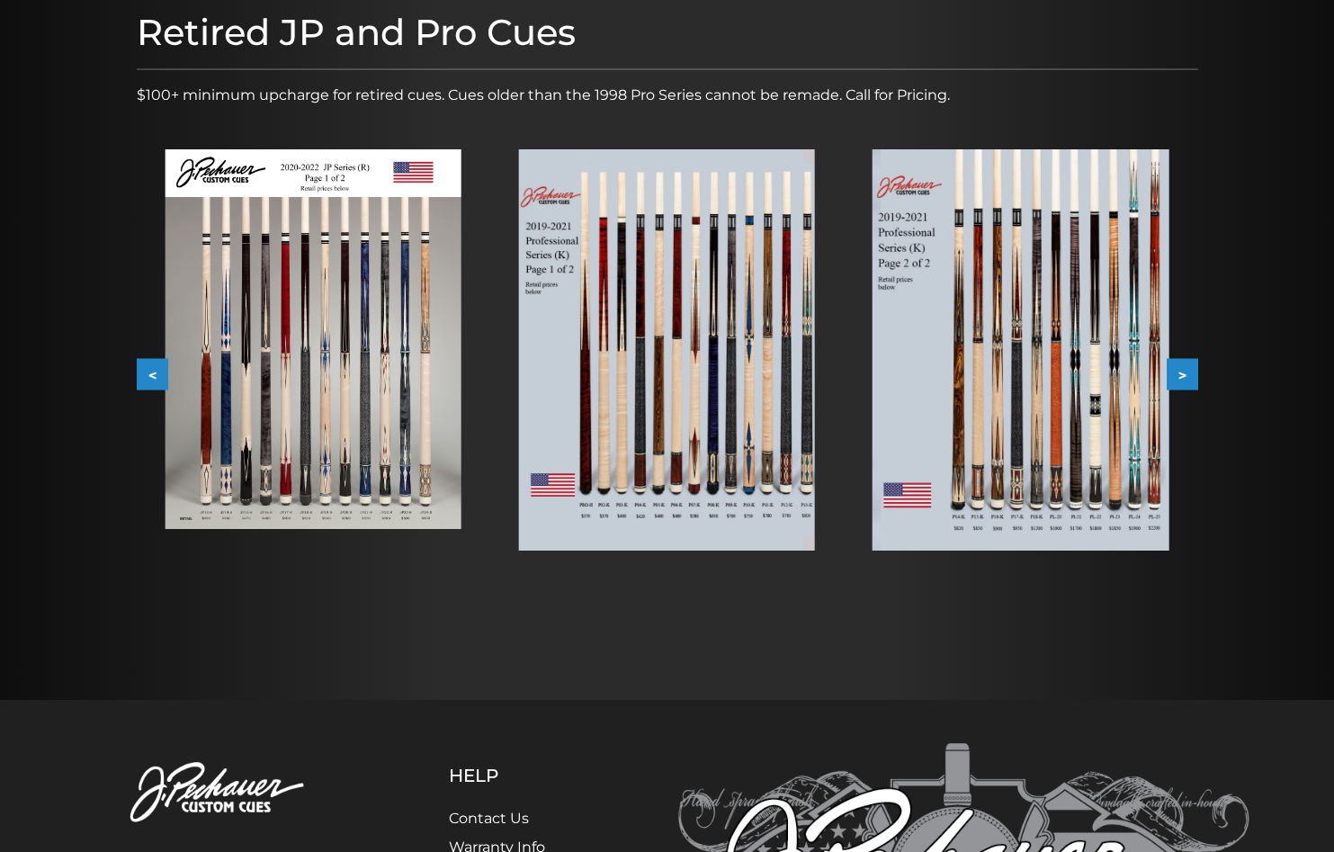
click at [1193, 378] on button ">" at bounding box center [1181, 374] width 31 height 31
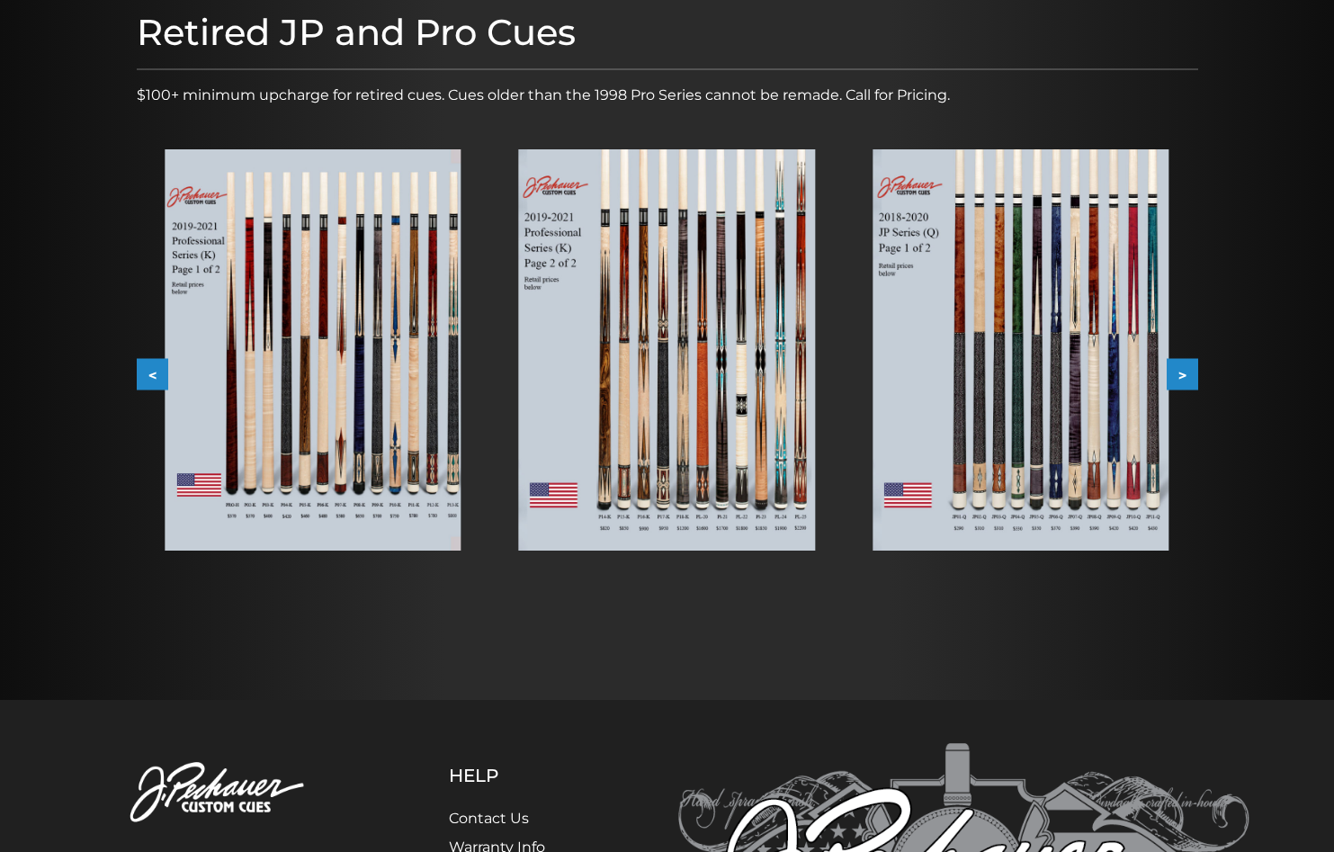
click at [1184, 378] on button ">" at bounding box center [1181, 374] width 31 height 31
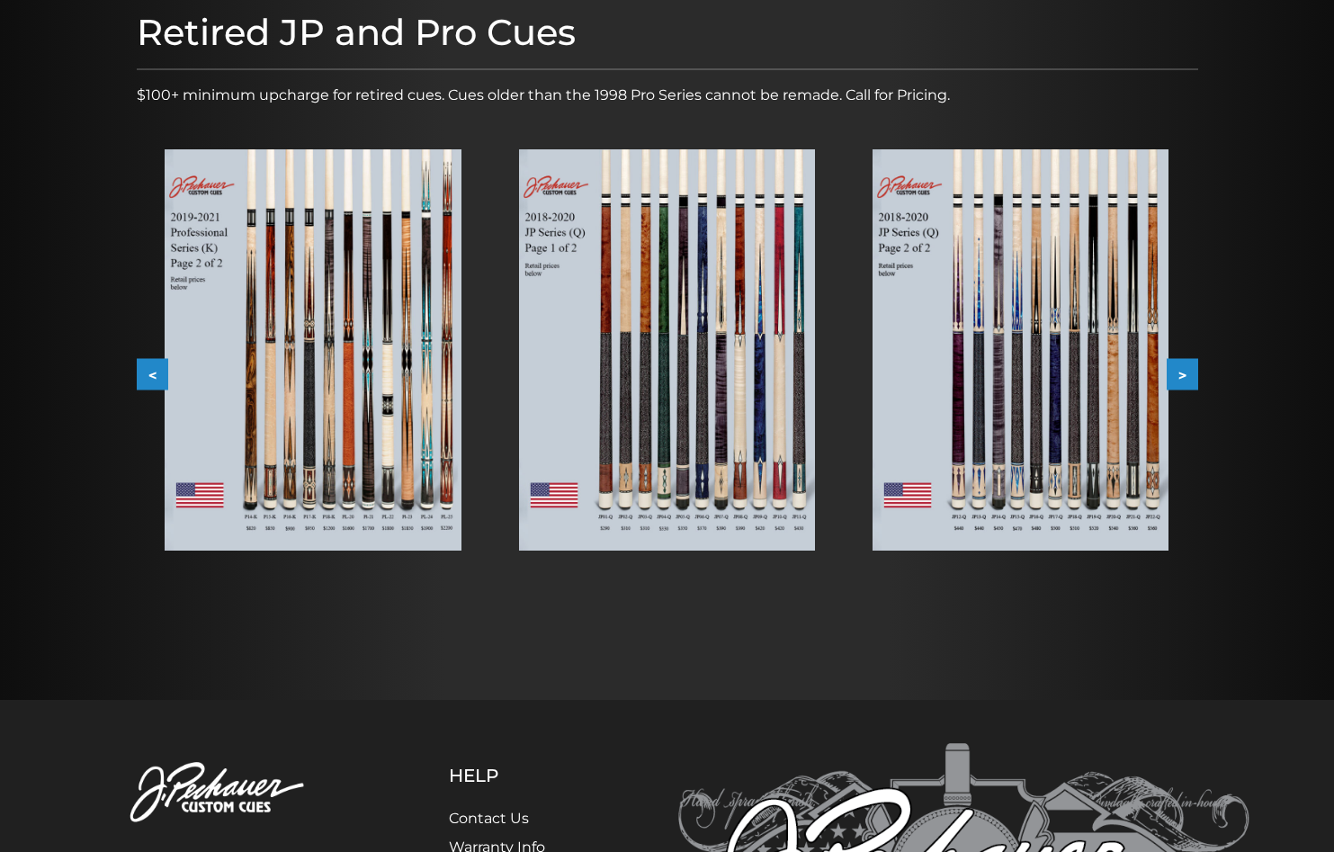
click at [1184, 378] on button ">" at bounding box center [1181, 374] width 31 height 31
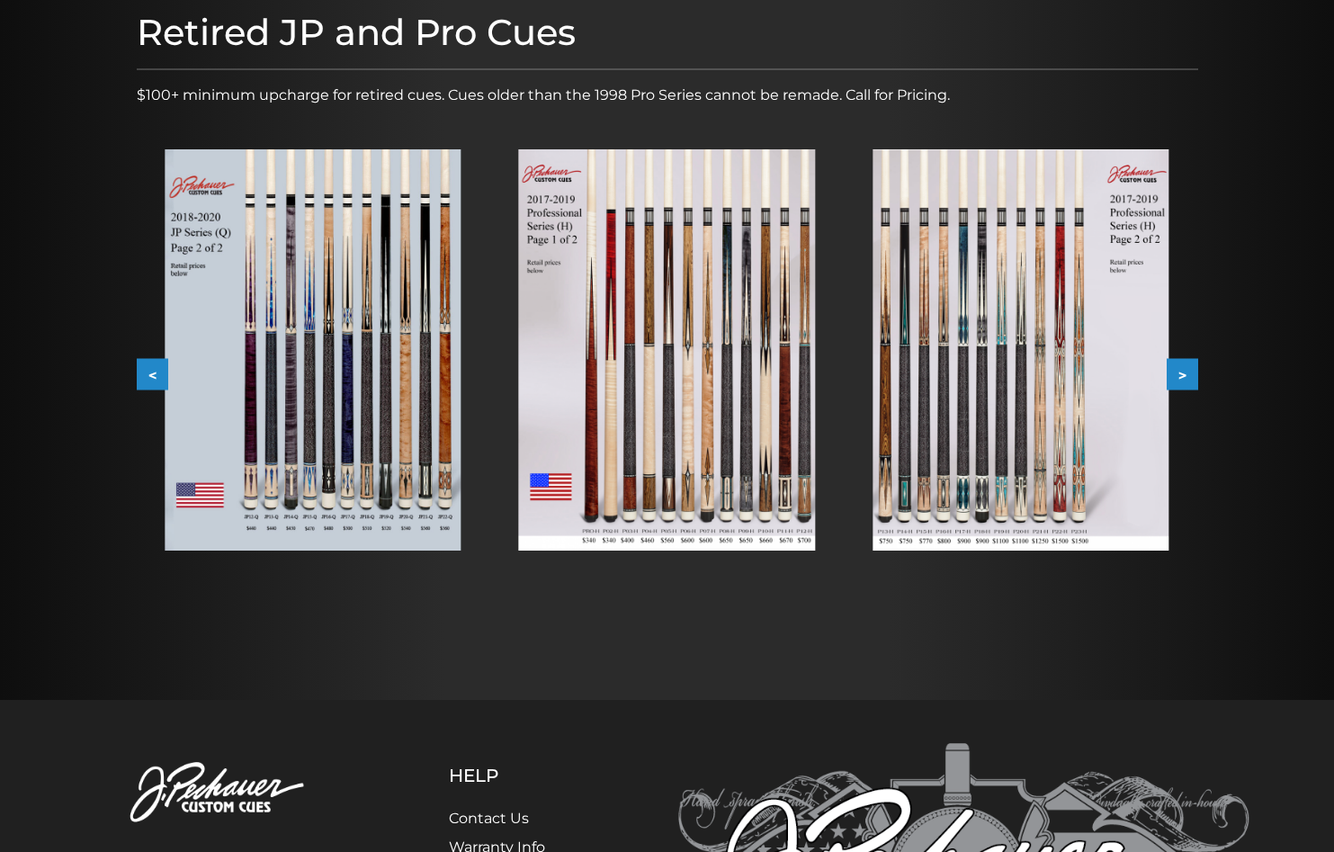
click at [1184, 379] on button ">" at bounding box center [1181, 374] width 31 height 31
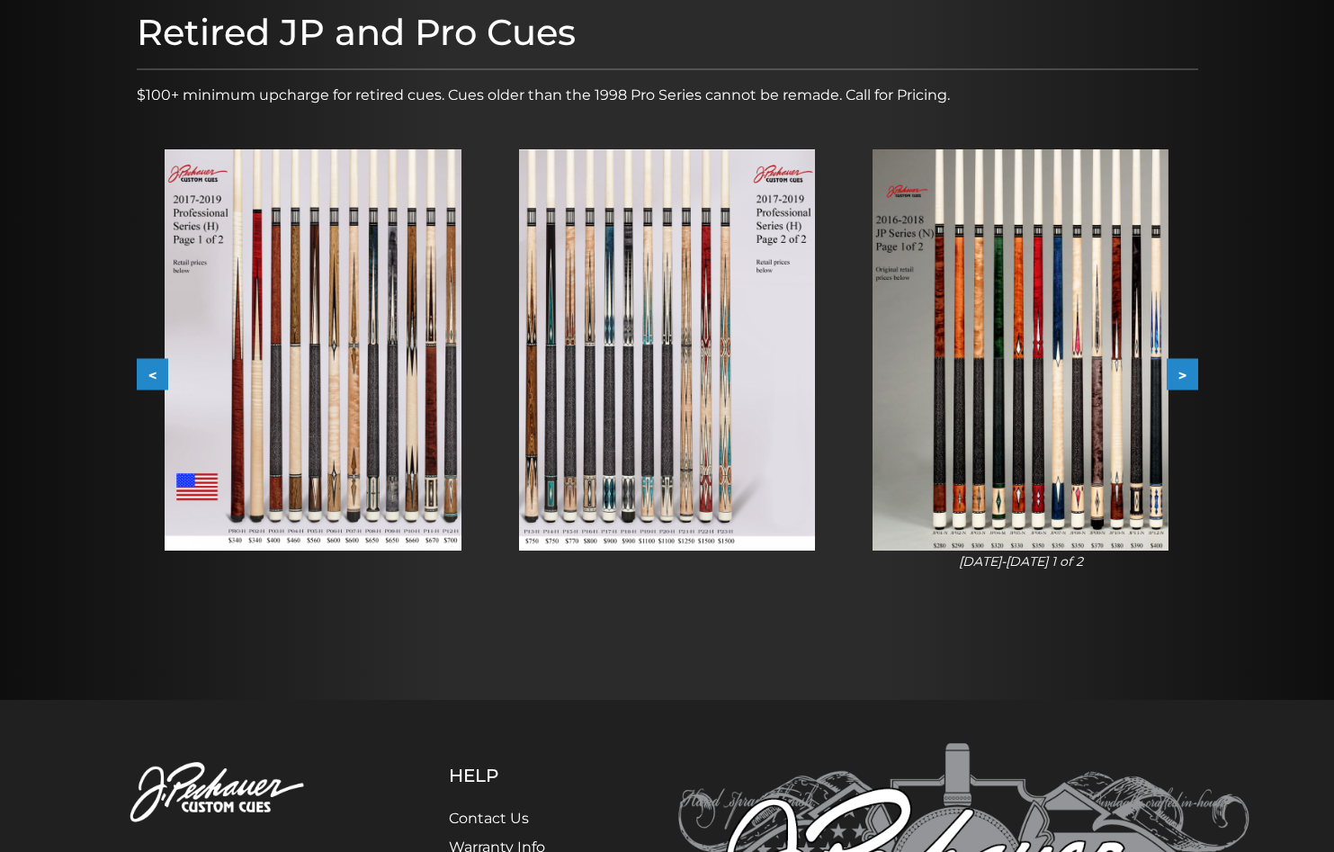
click at [705, 352] on img at bounding box center [667, 349] width 296 height 401
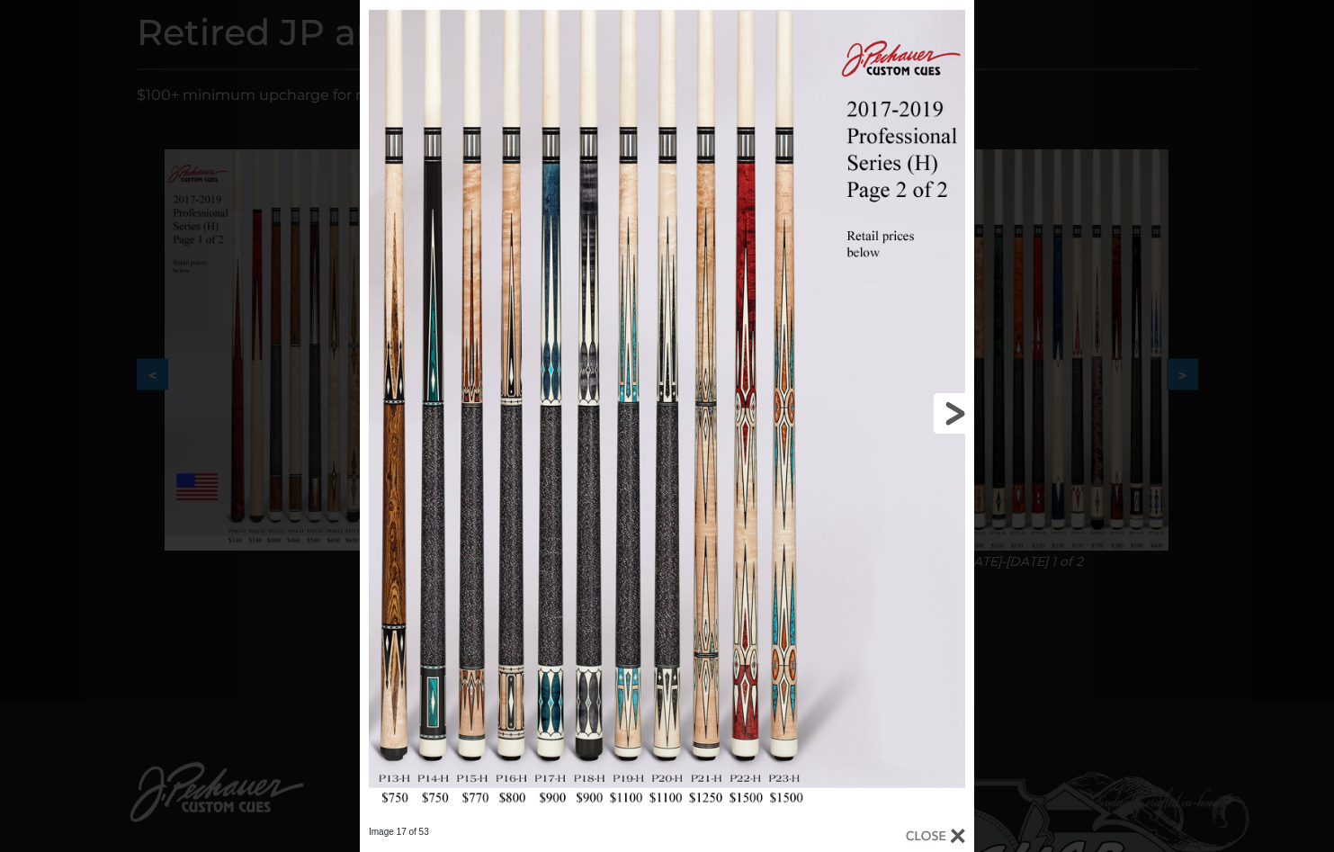
click at [952, 413] on link at bounding box center [836, 413] width 276 height 826
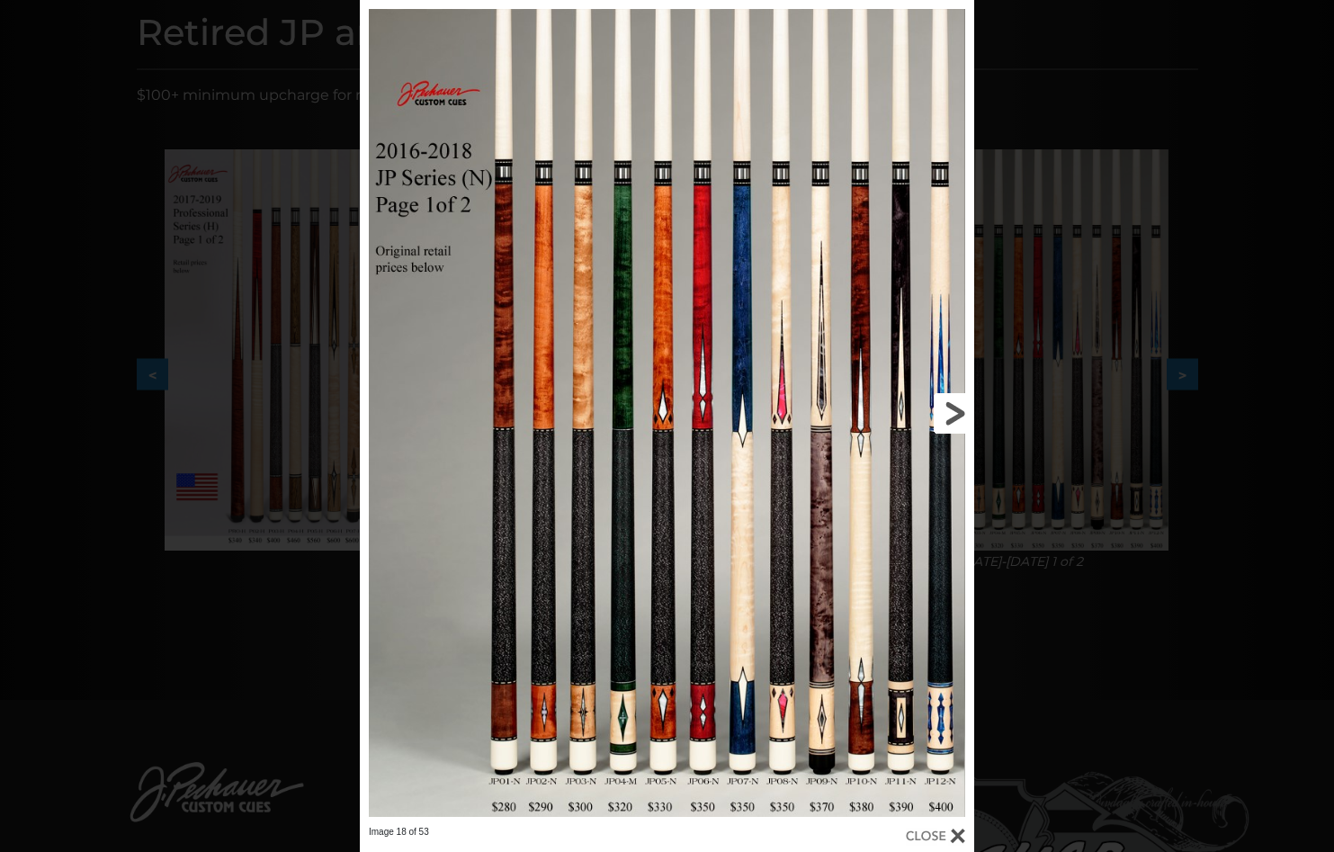
click at [952, 412] on link at bounding box center [836, 413] width 276 height 826
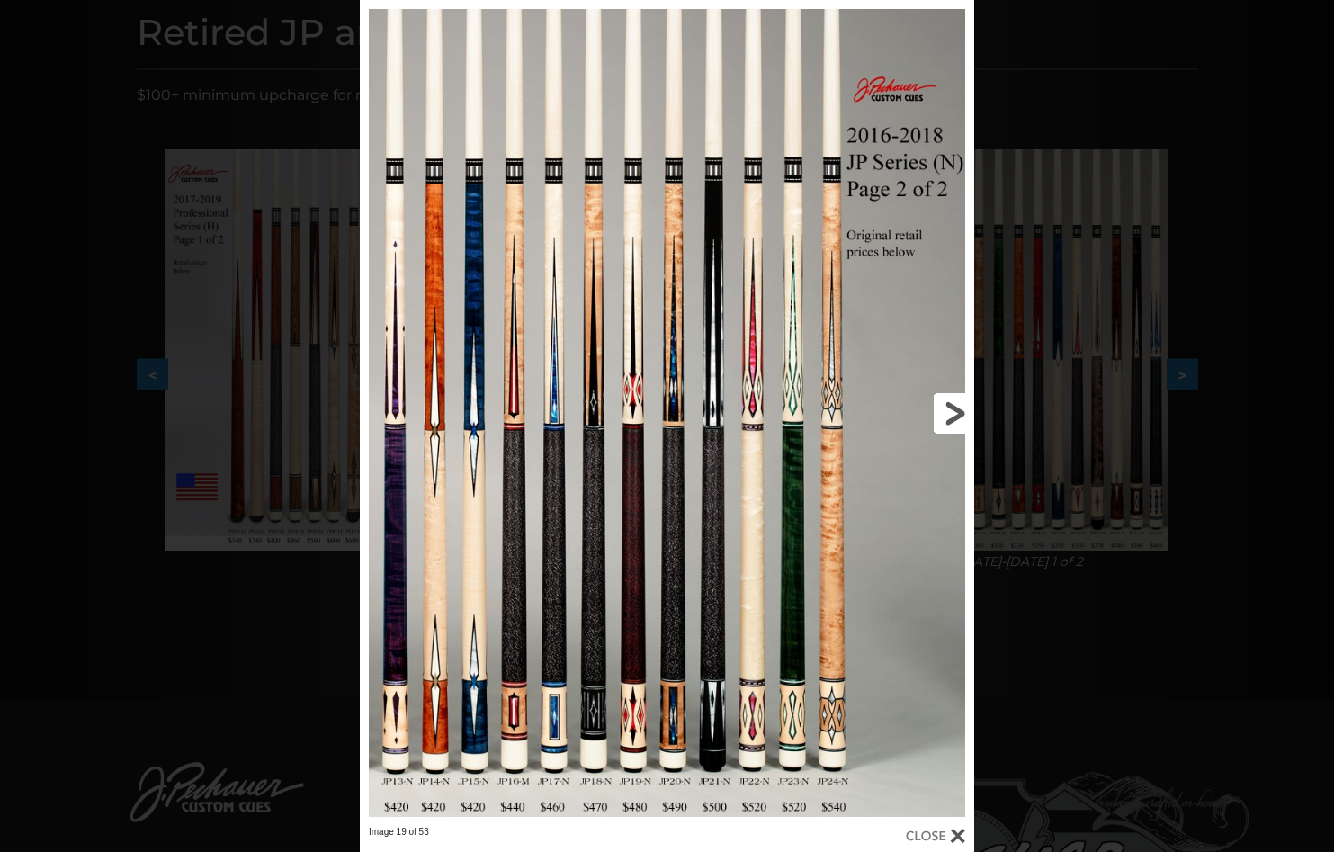
click at [952, 412] on link at bounding box center [836, 413] width 276 height 826
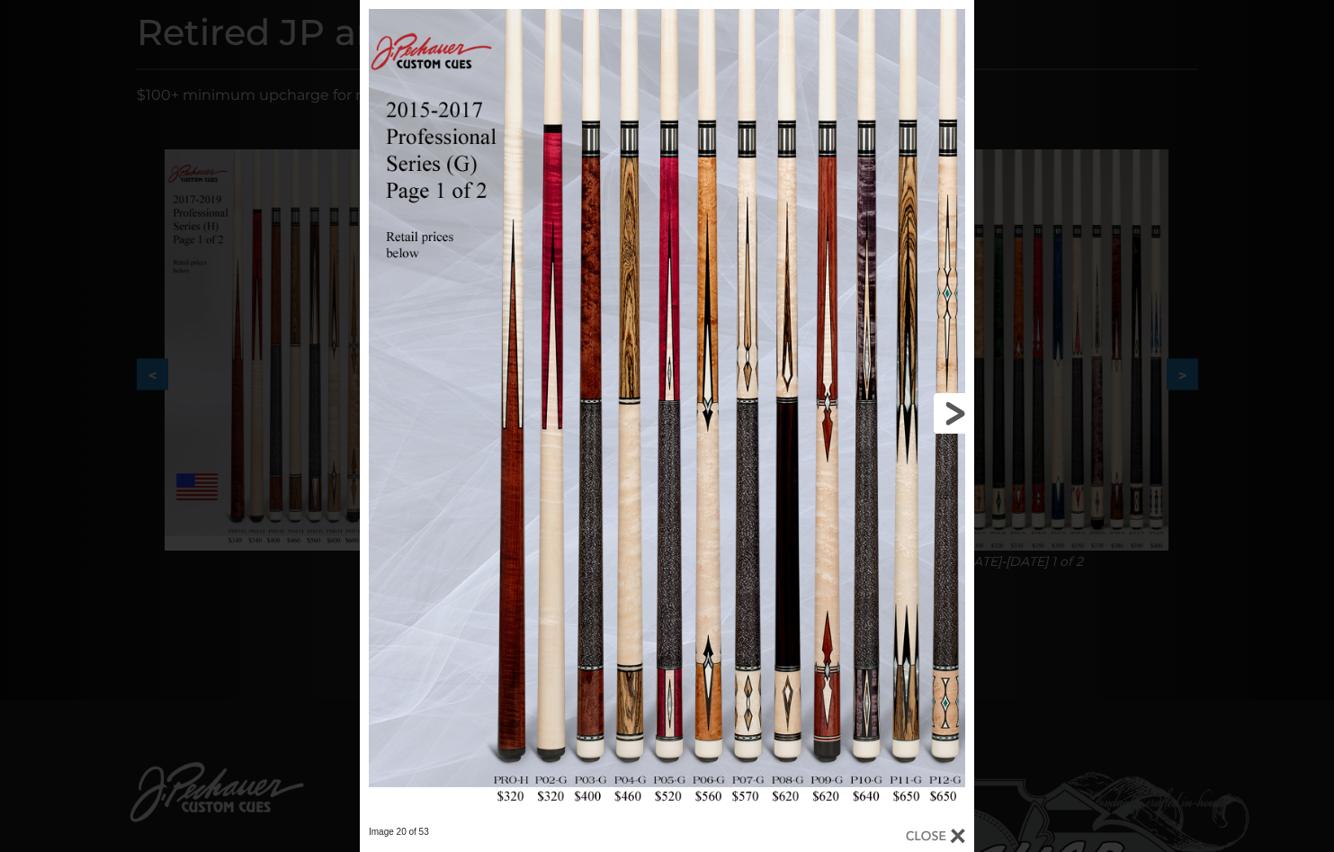
click at [945, 416] on link at bounding box center [836, 413] width 276 height 826
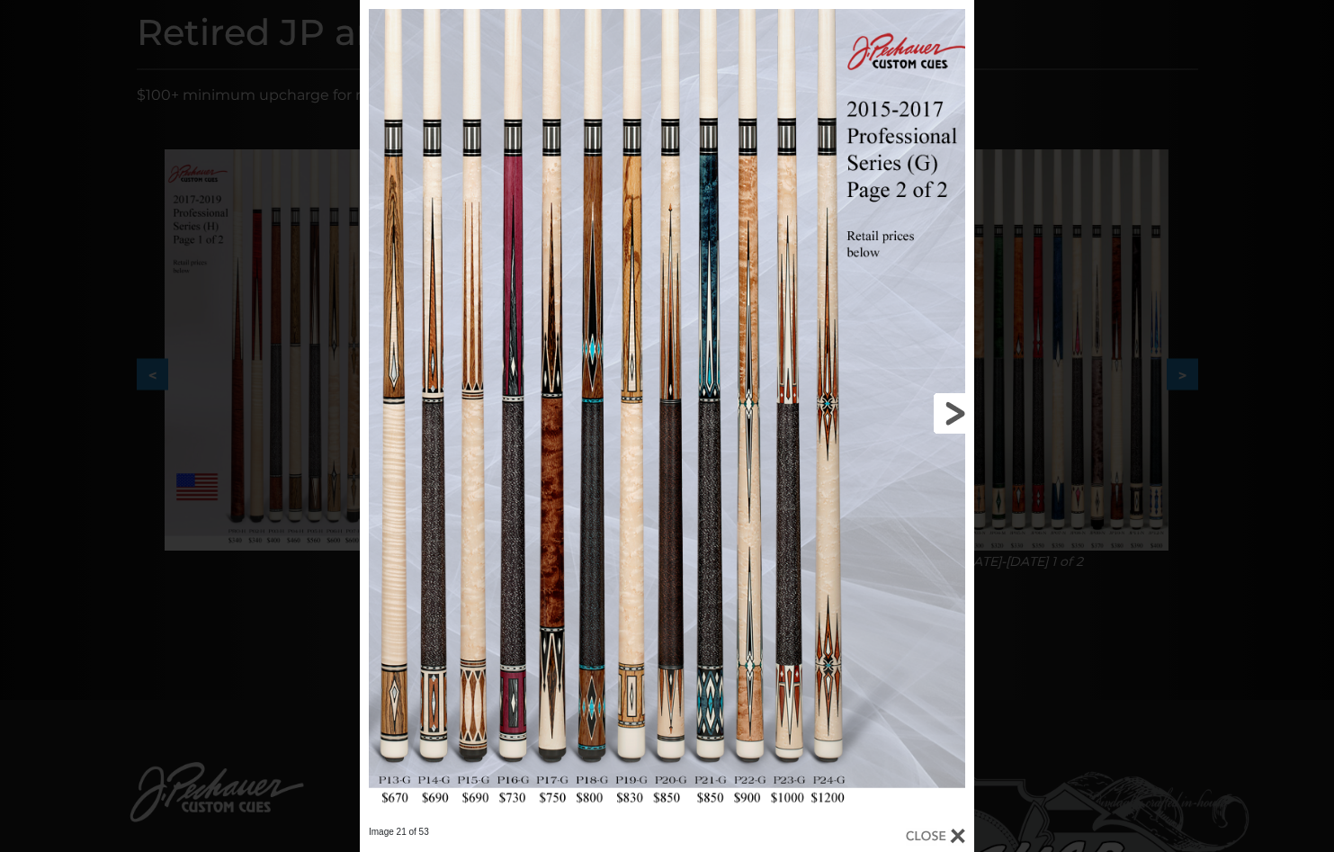
click at [945, 416] on link at bounding box center [836, 413] width 276 height 826
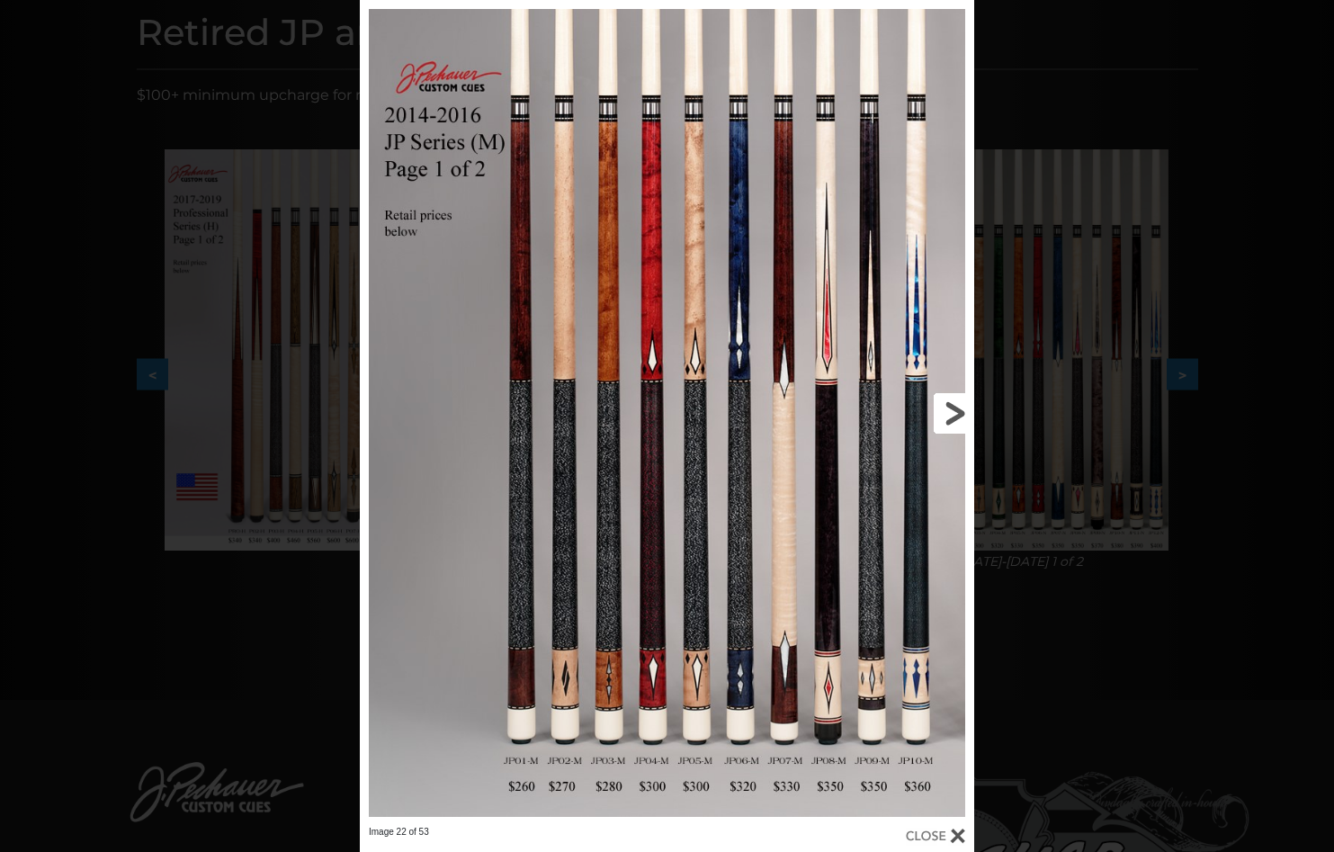
click at [945, 416] on link at bounding box center [836, 413] width 276 height 826
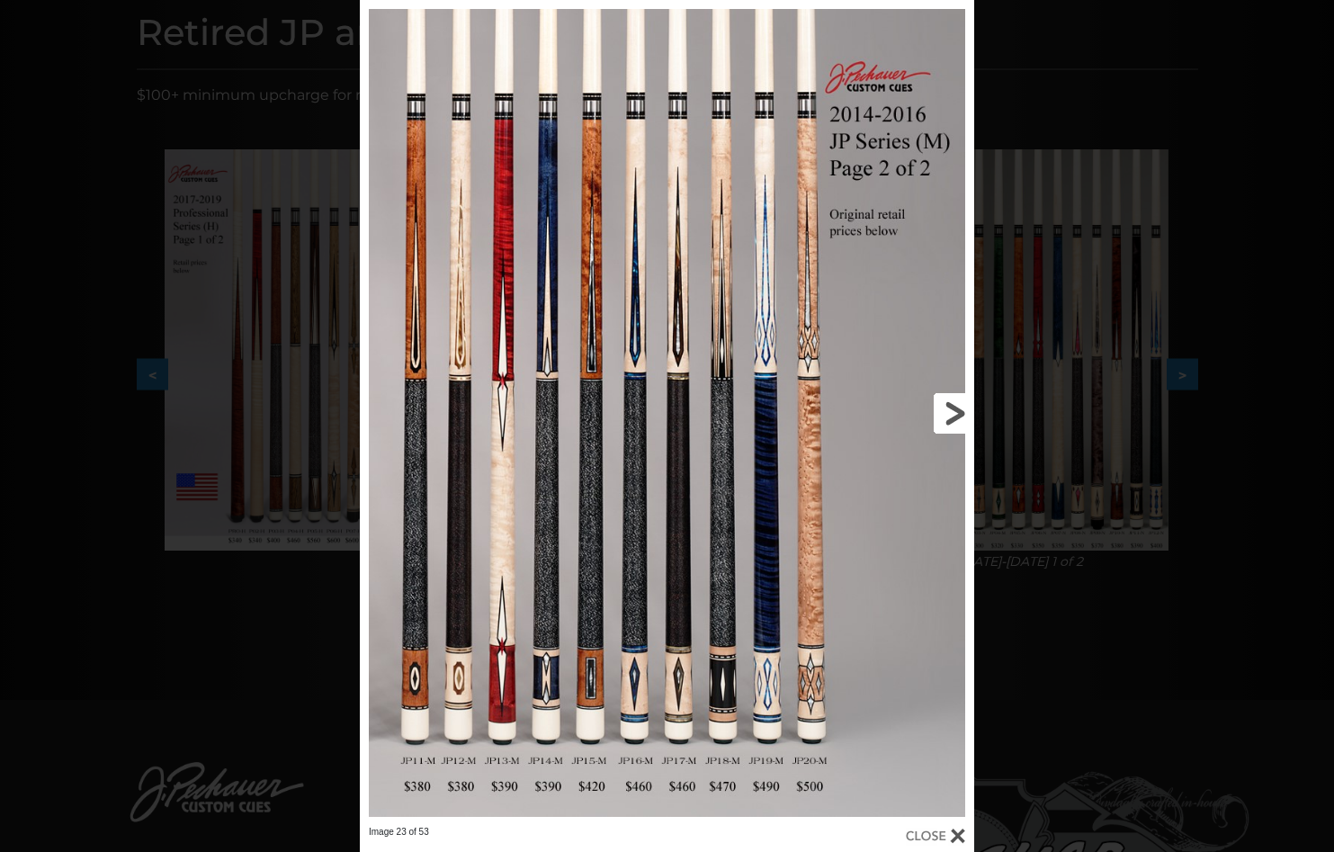
click at [945, 416] on link at bounding box center [836, 413] width 276 height 826
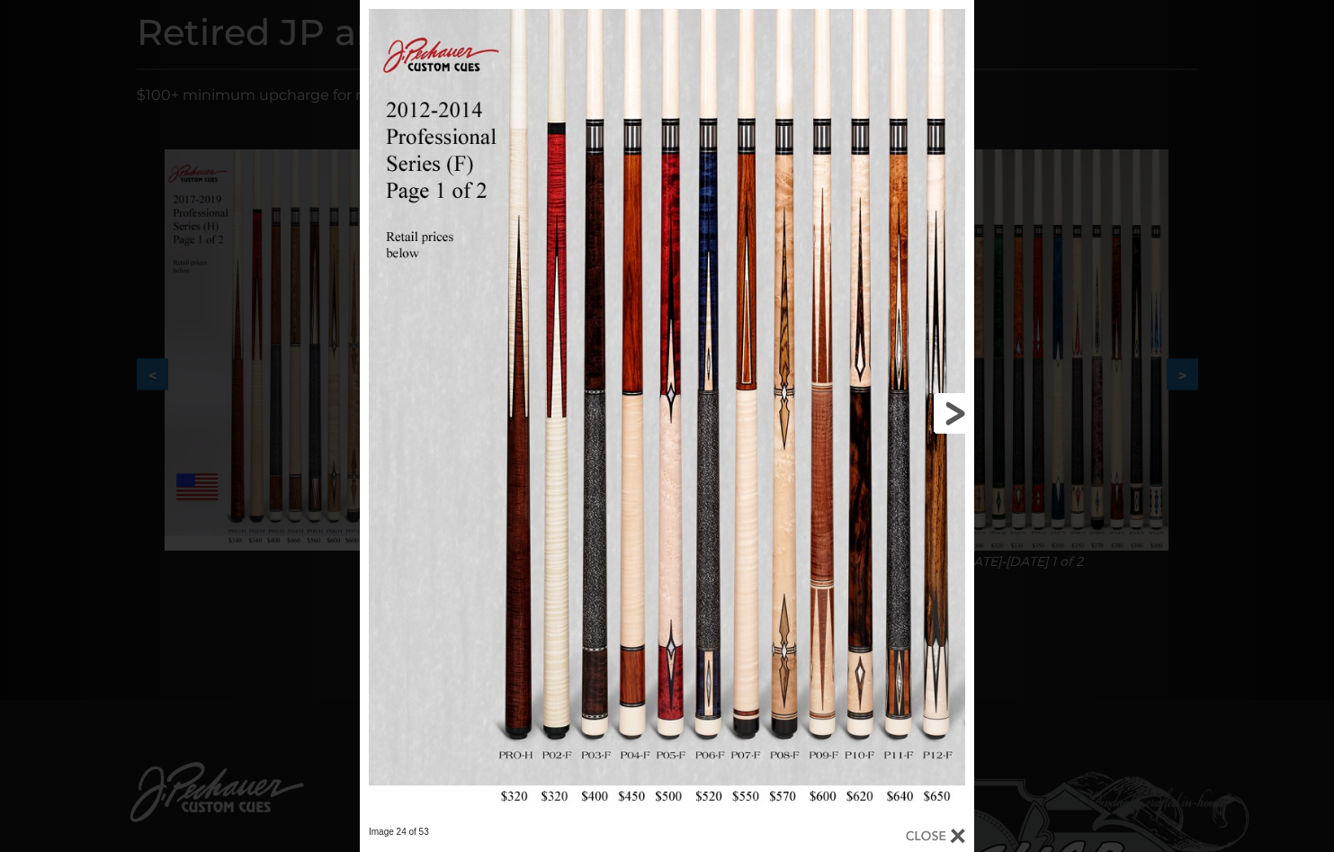
click at [944, 416] on link at bounding box center [836, 413] width 276 height 826
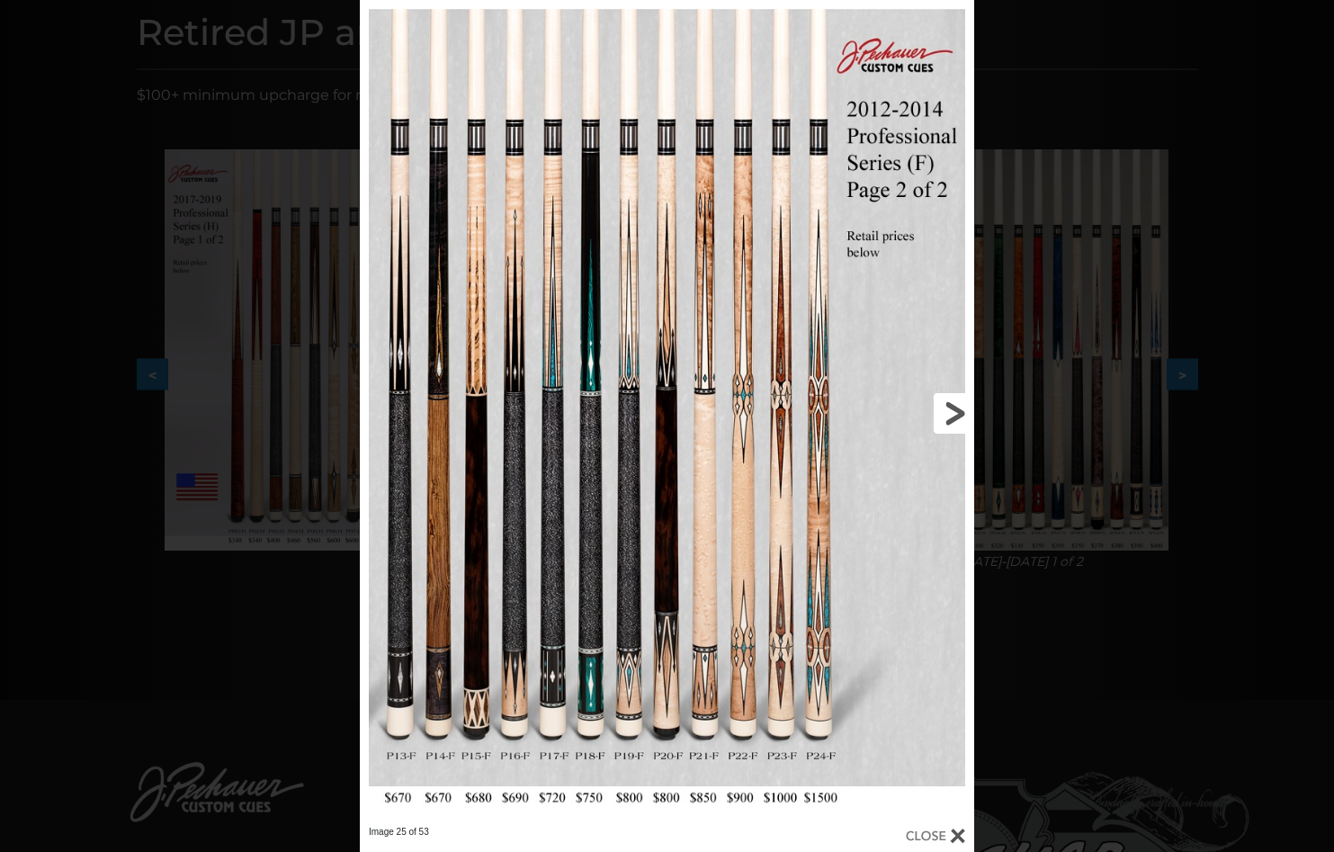
click at [944, 416] on link at bounding box center [836, 413] width 276 height 826
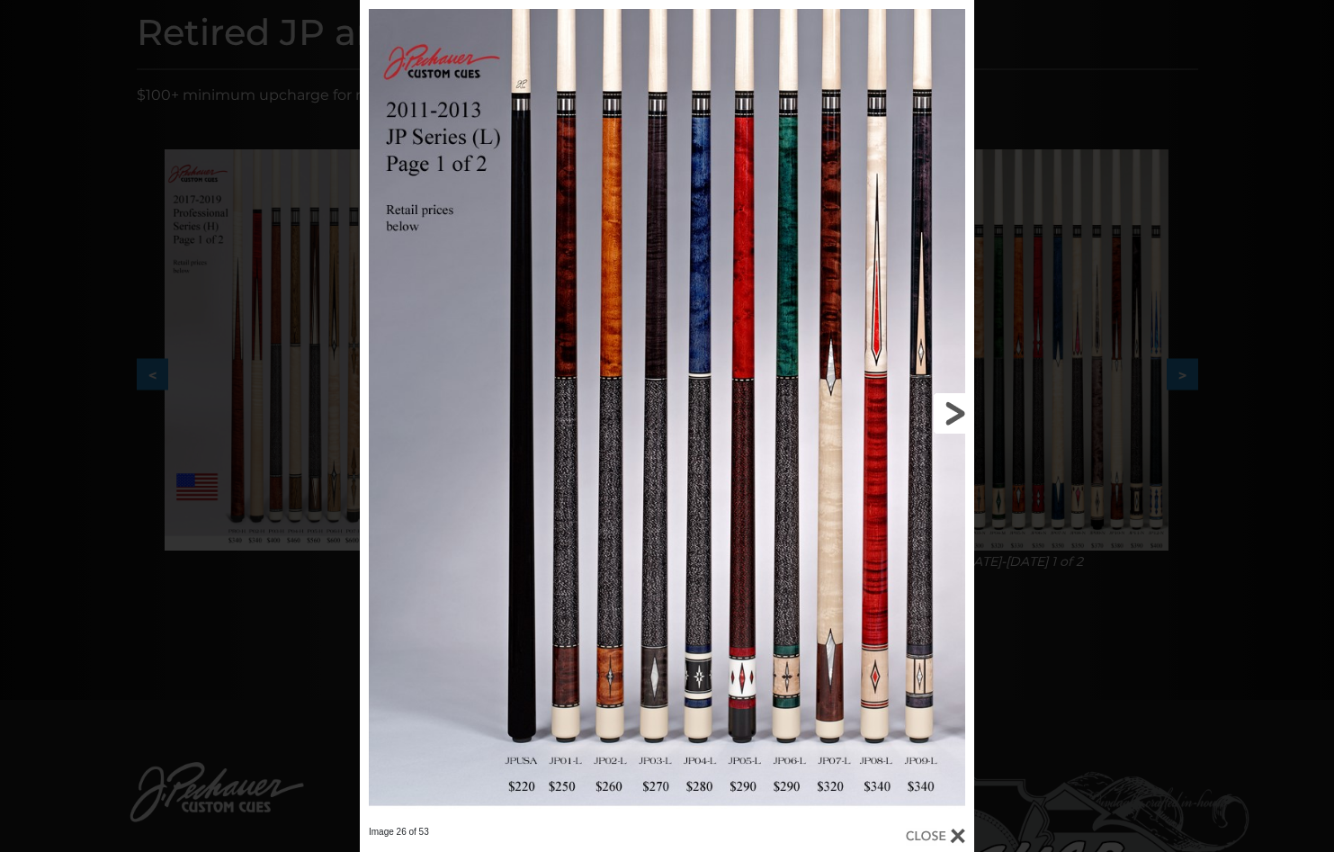
click at [944, 416] on link at bounding box center [836, 413] width 276 height 826
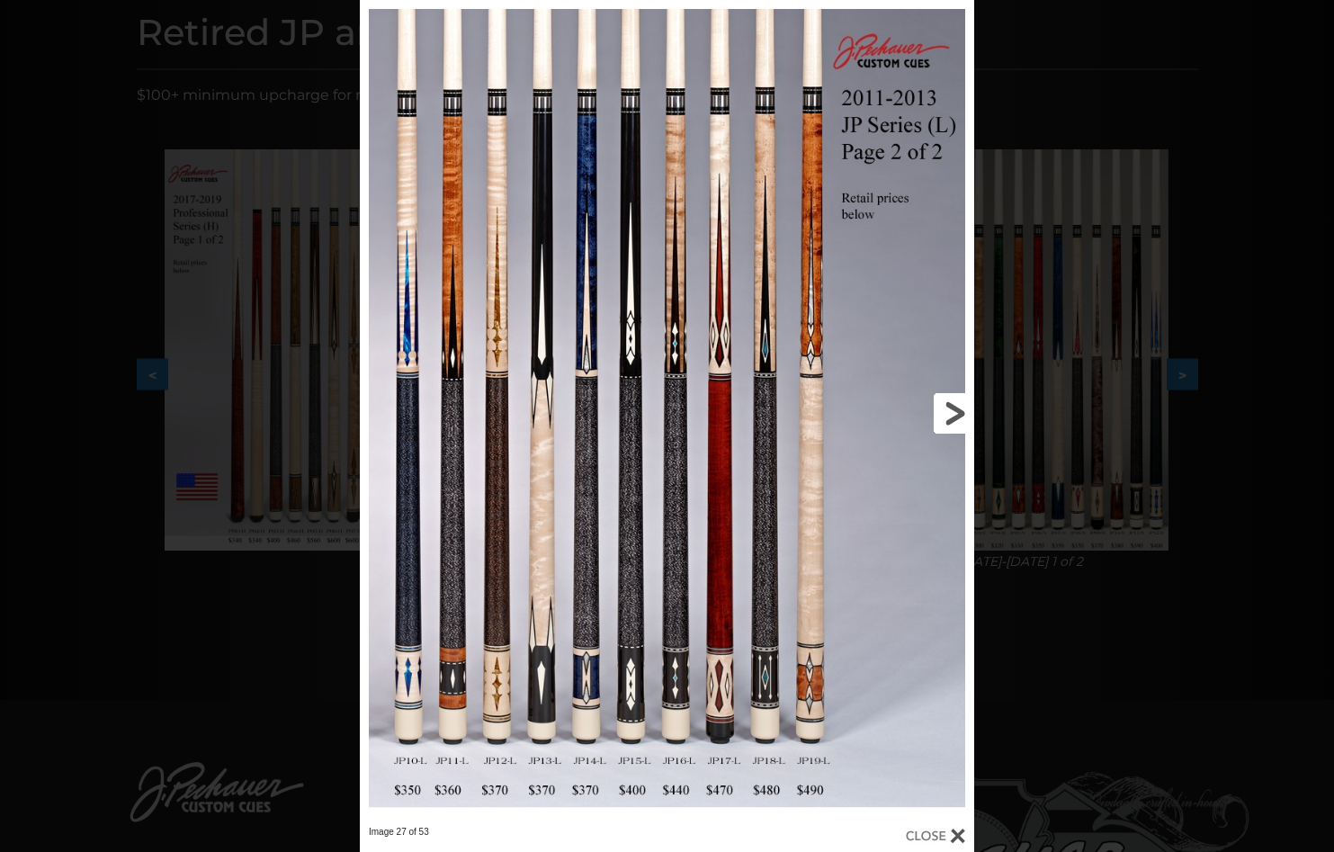
click at [944, 416] on link at bounding box center [836, 413] width 276 height 826
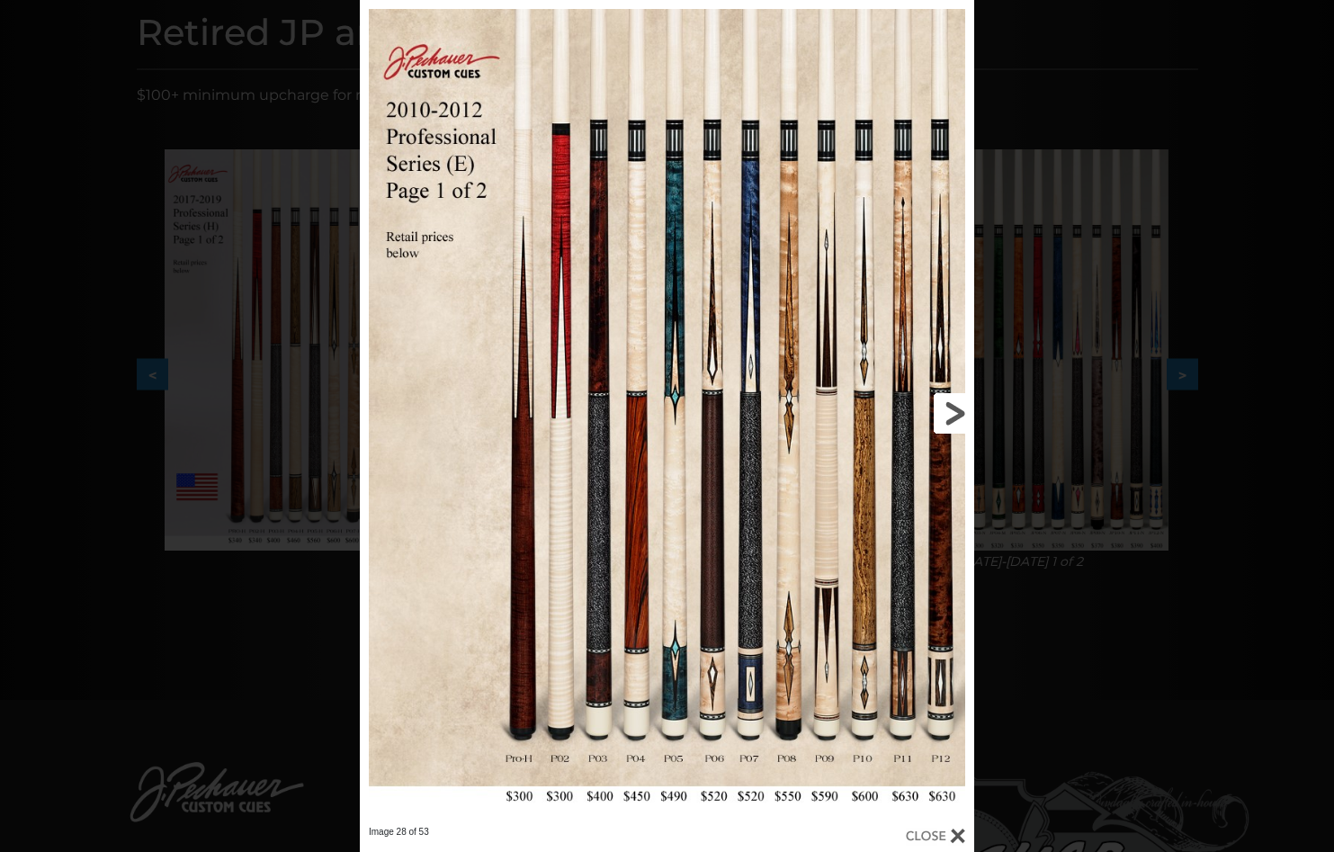
click at [944, 416] on link at bounding box center [836, 413] width 276 height 826
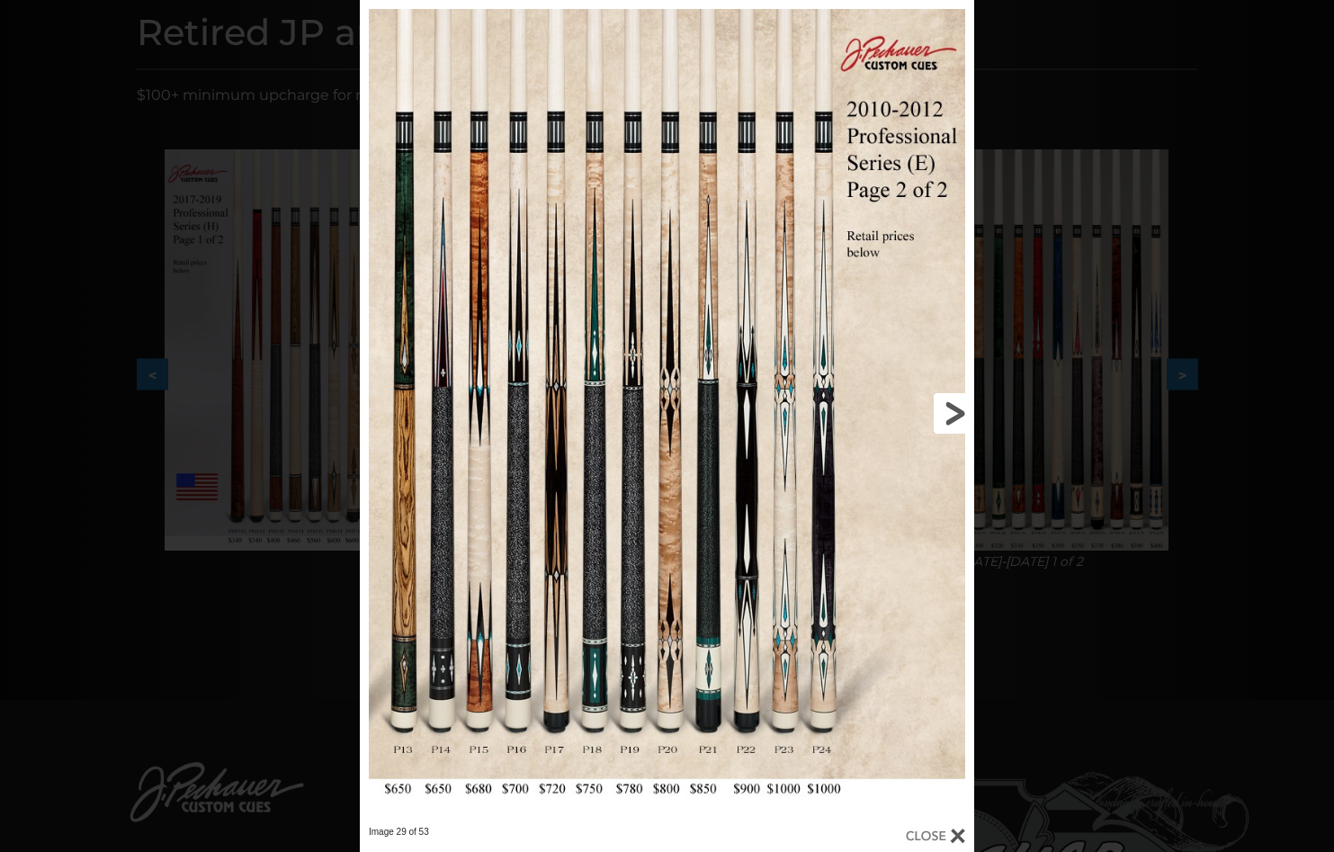
click at [944, 416] on link at bounding box center [836, 413] width 276 height 826
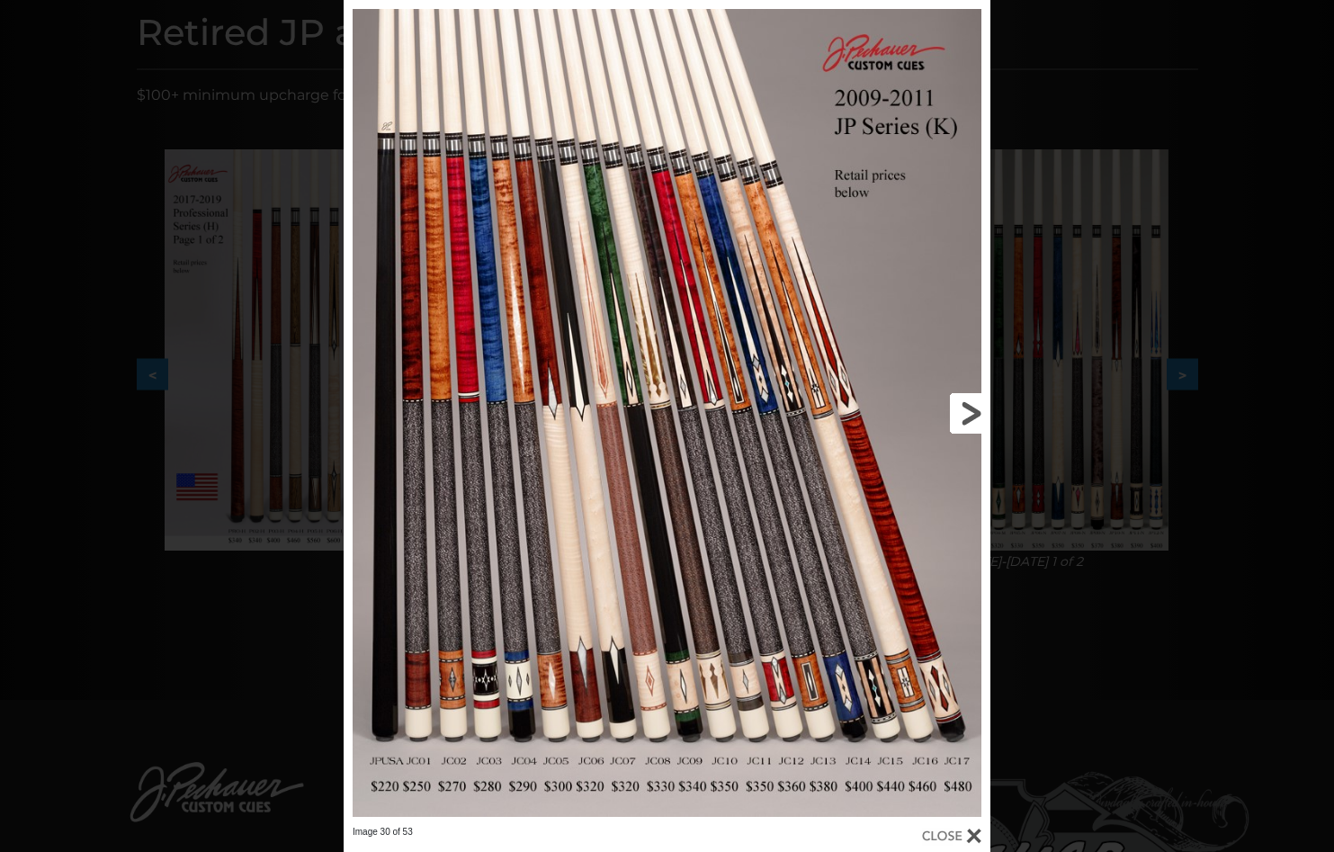
click at [944, 416] on link at bounding box center [844, 413] width 291 height 826
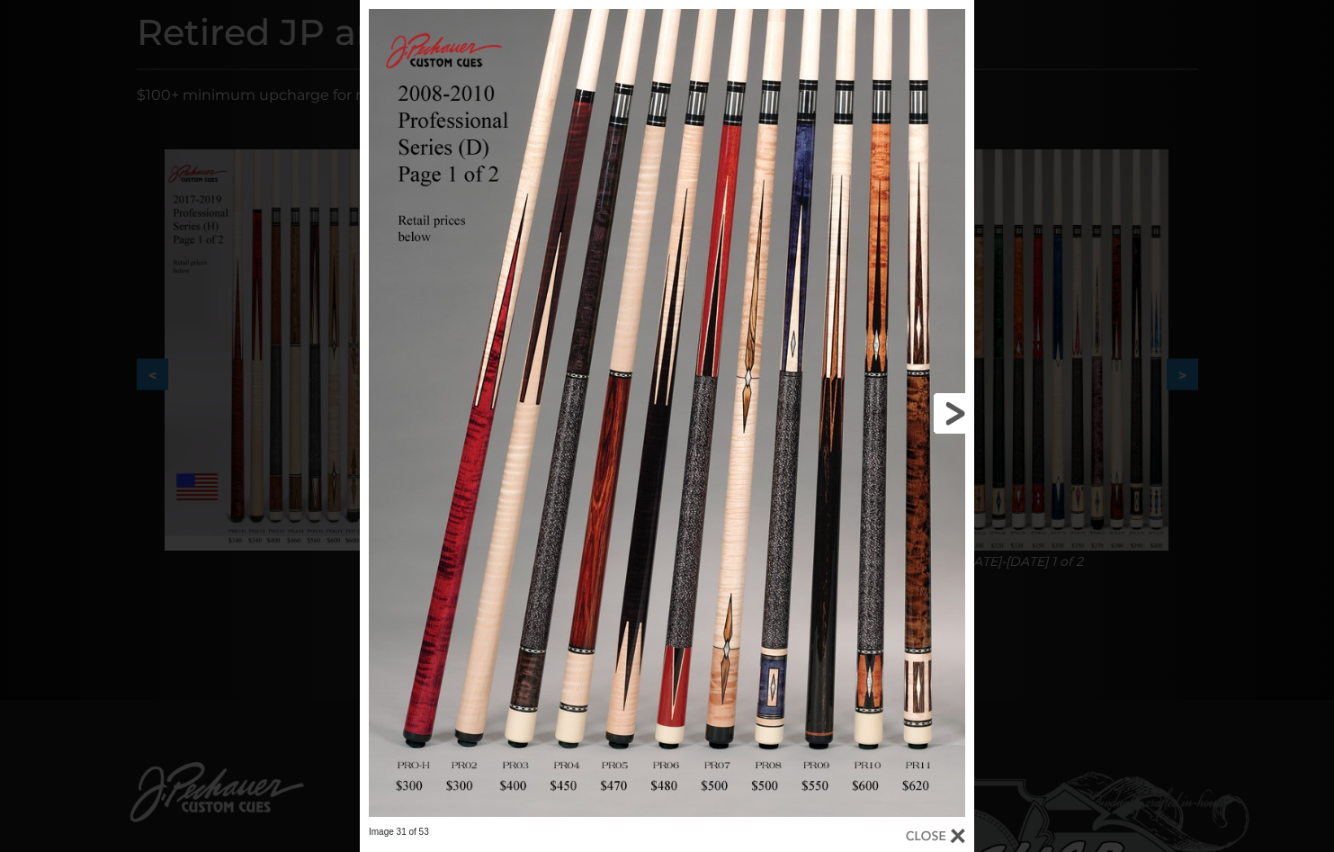
click at [944, 416] on link at bounding box center [836, 413] width 276 height 826
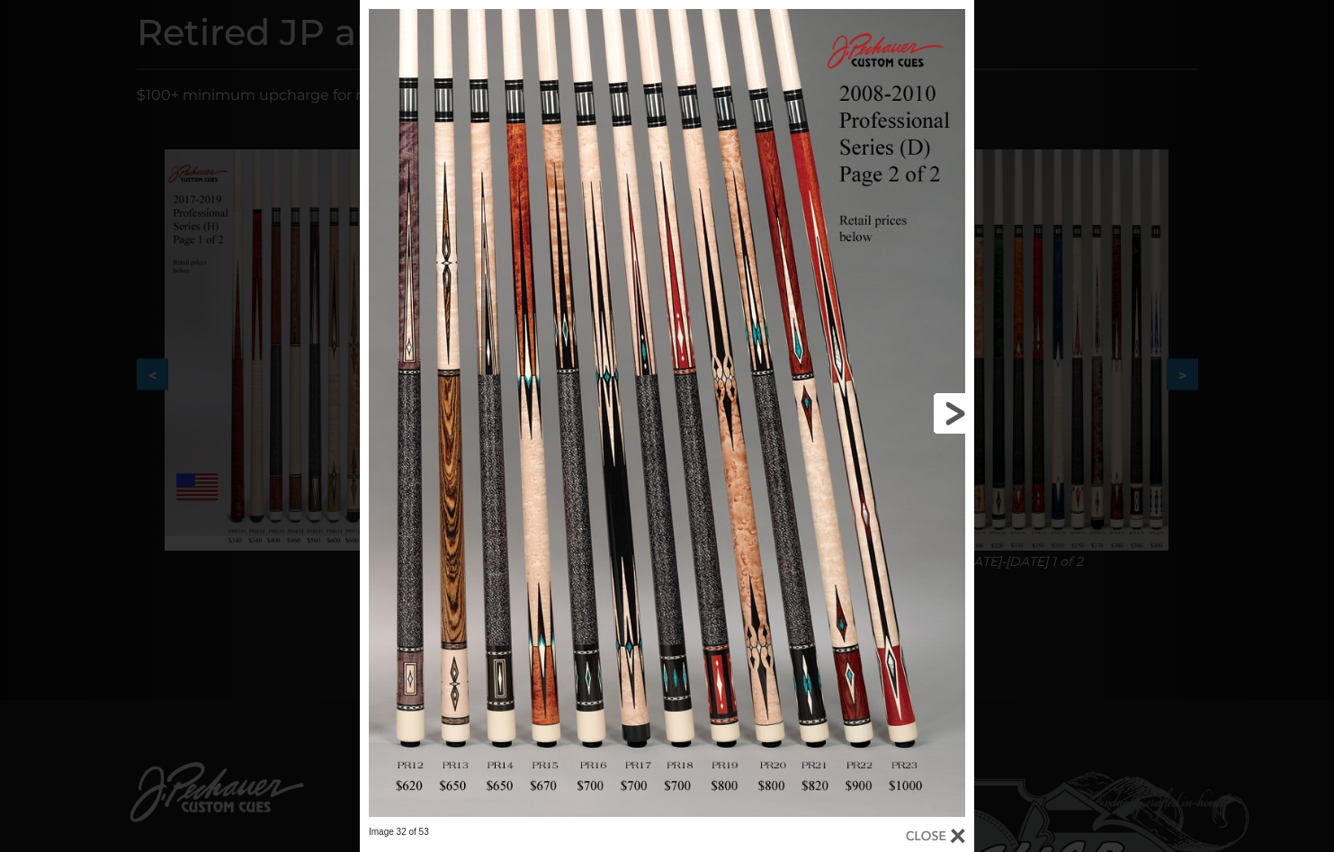
click at [944, 416] on link at bounding box center [836, 413] width 276 height 826
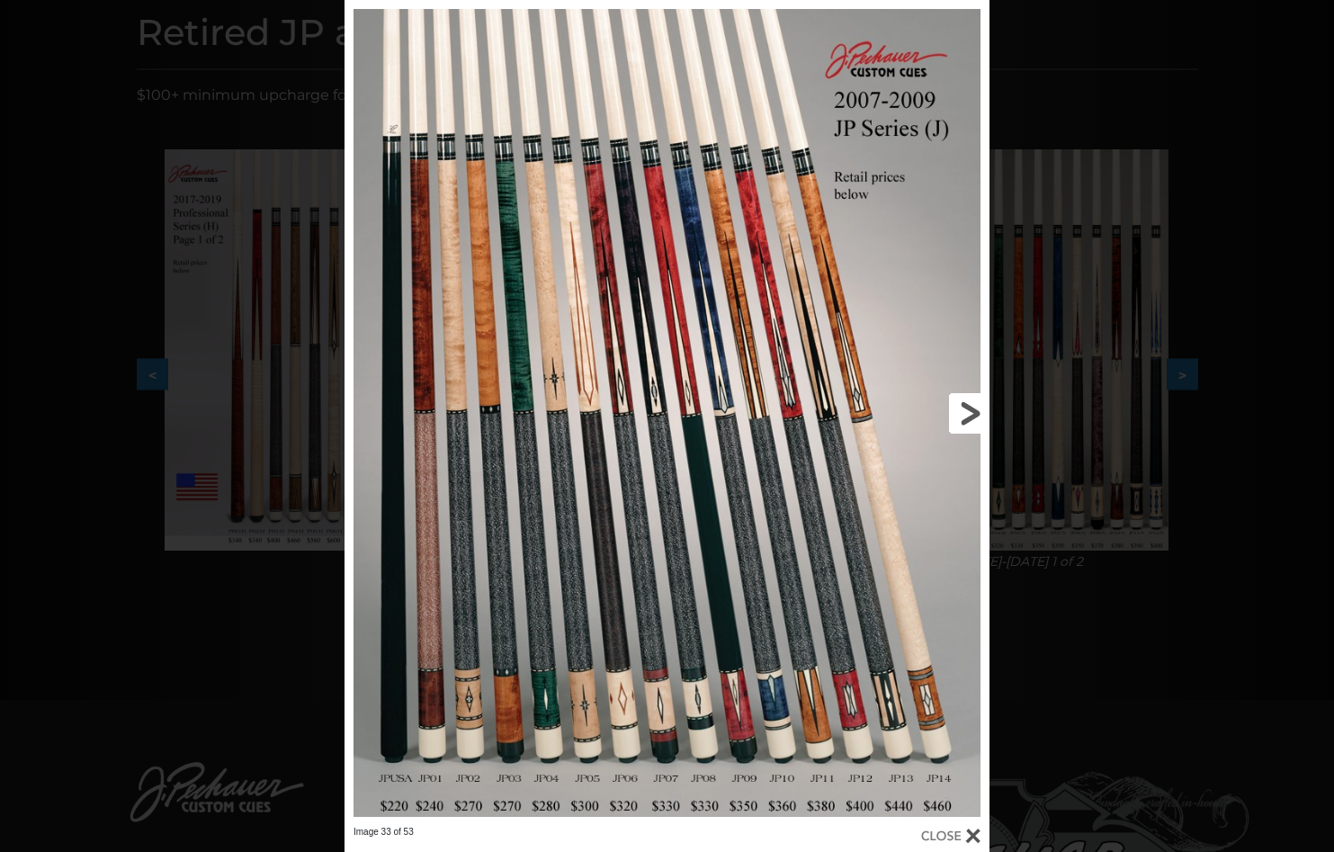
click at [944, 416] on link at bounding box center [844, 413] width 290 height 826
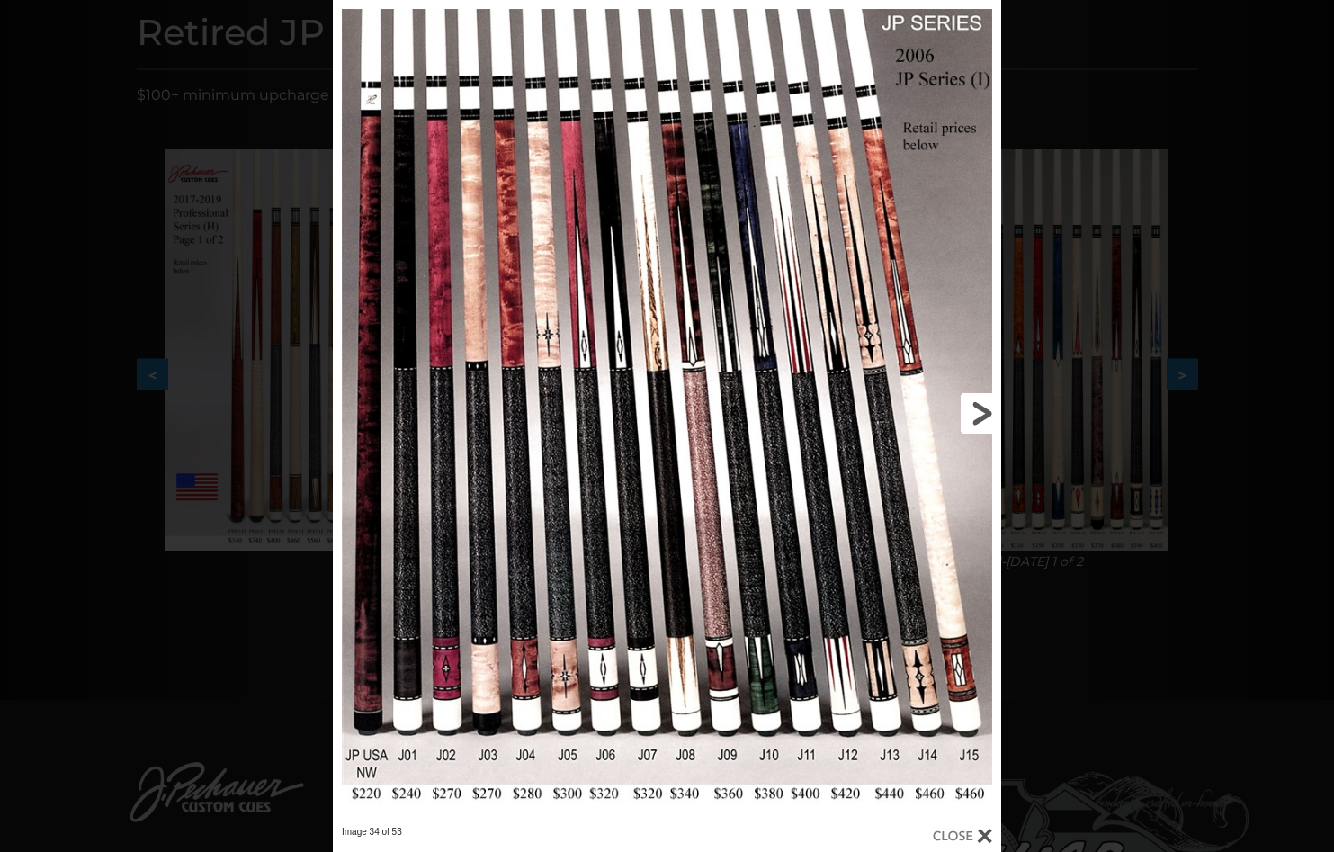
click at [944, 416] on link at bounding box center [851, 413] width 300 height 826
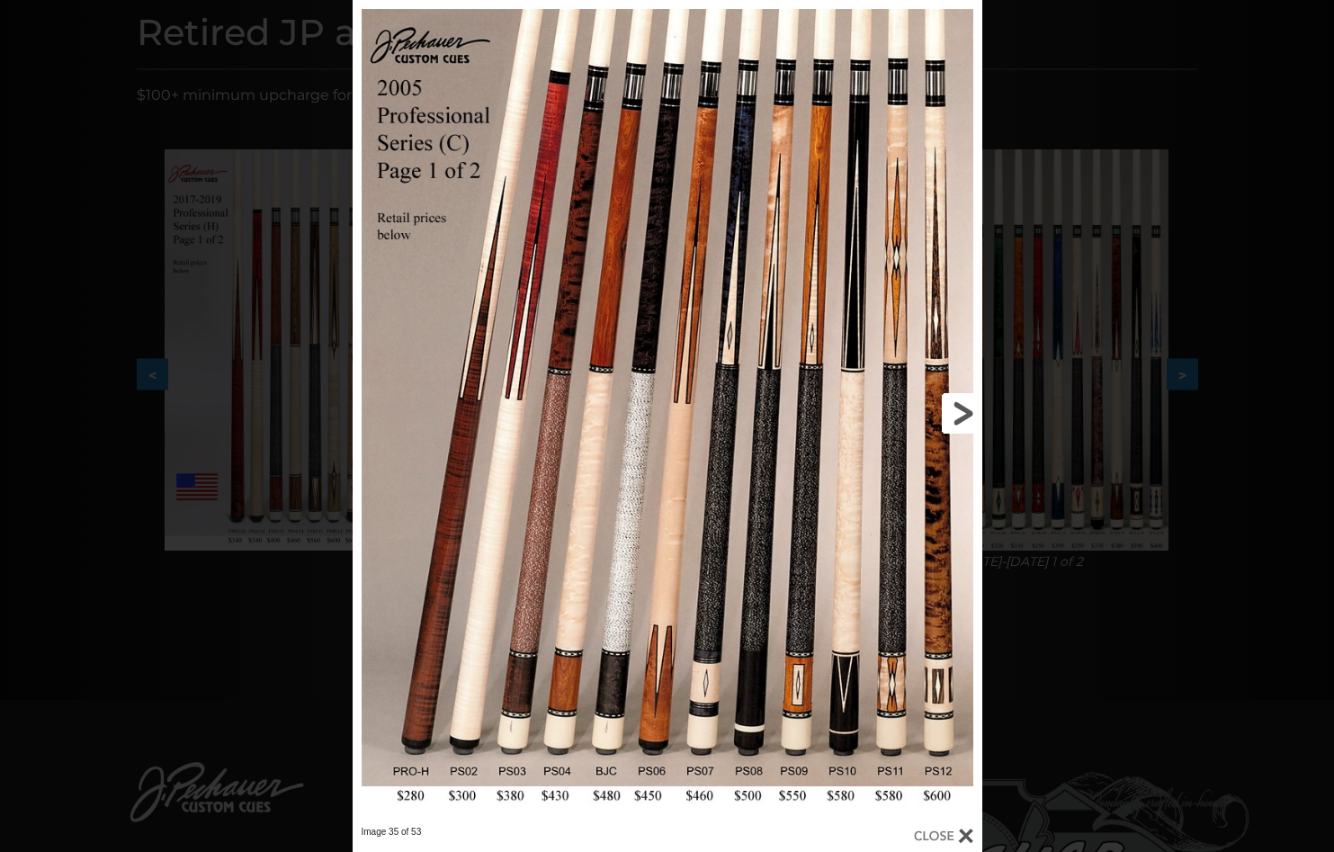
click at [961, 416] on link at bounding box center [840, 413] width 283 height 826
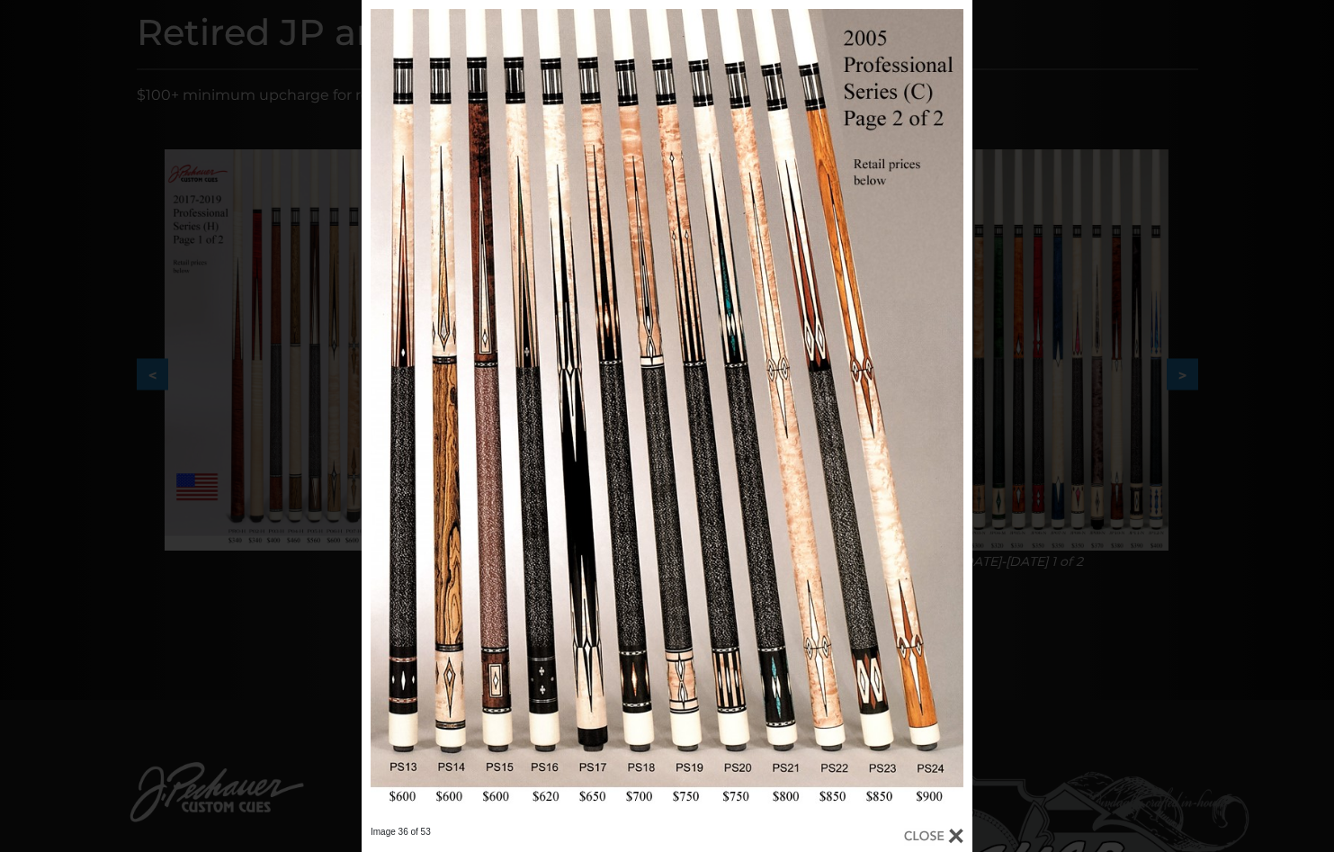
click at [694, 383] on div at bounding box center [667, 413] width 611 height 826
